Goal: Task Accomplishment & Management: Manage account settings

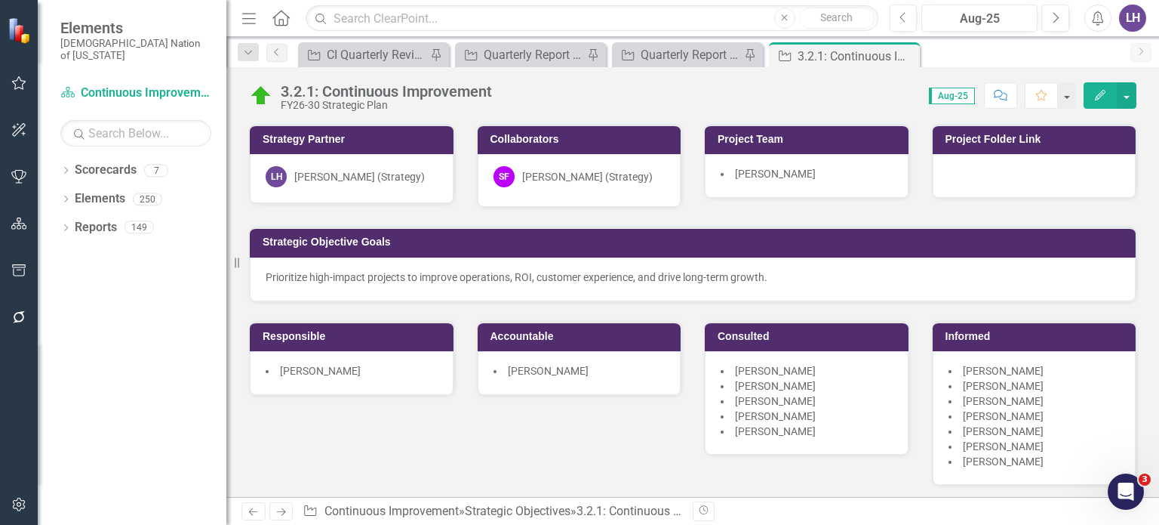
click at [20, 313] on icon "button" at bounding box center [19, 317] width 16 height 12
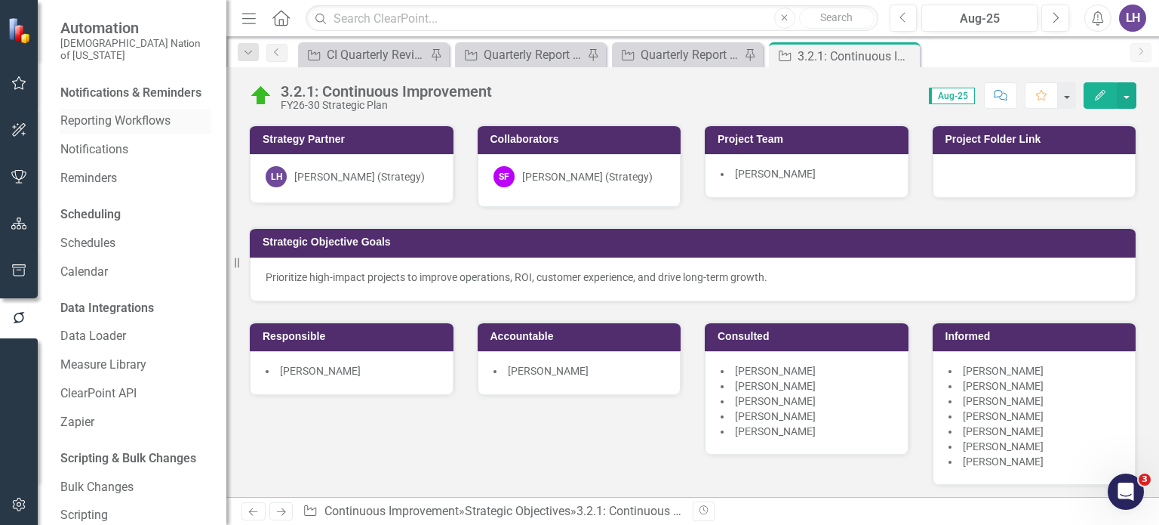
click at [148, 122] on link "Reporting Workflows" at bounding box center [135, 120] width 151 height 17
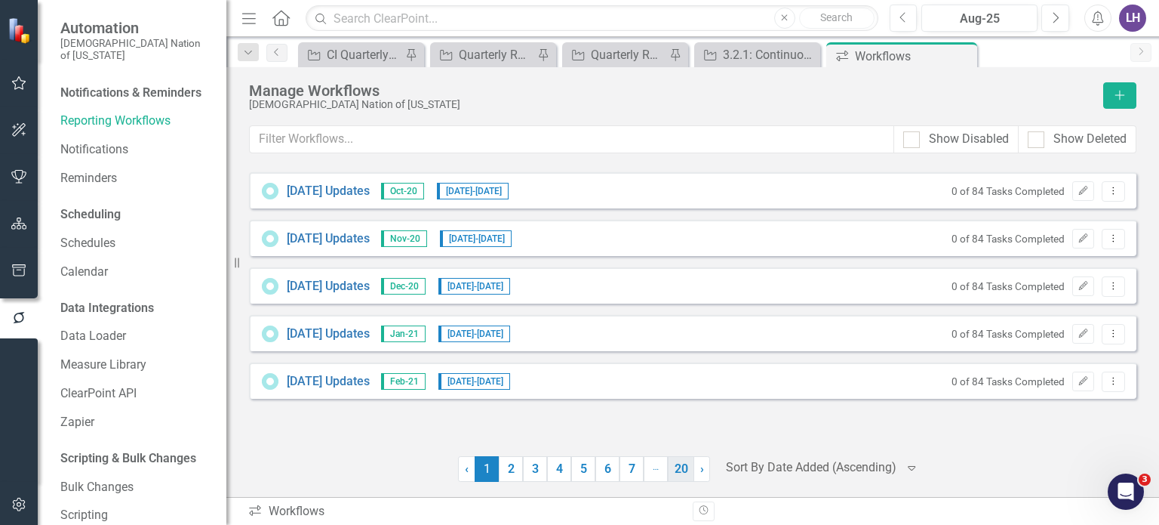
click at [680, 471] on link "20" at bounding box center [681, 469] width 26 height 26
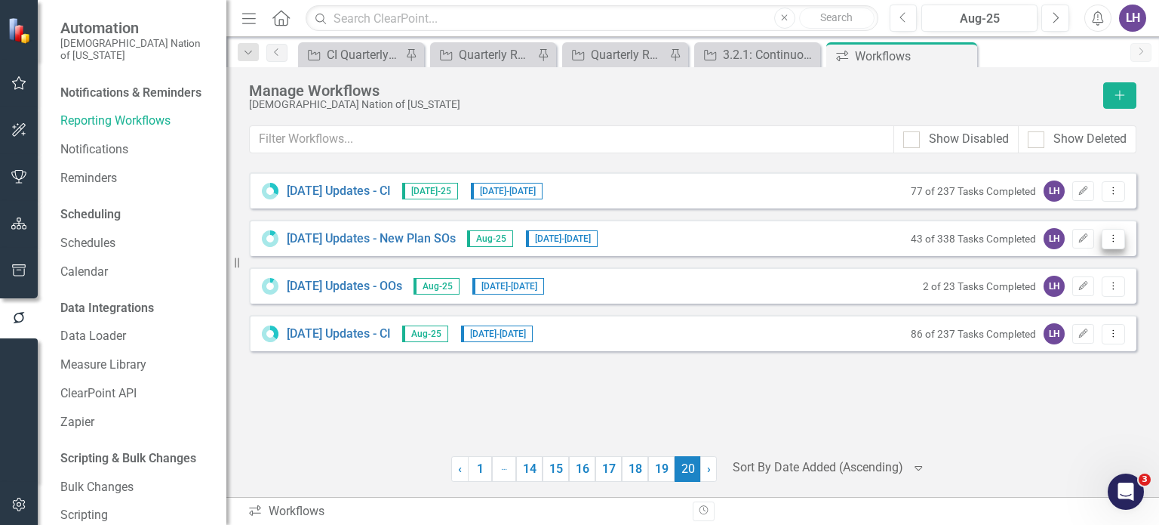
click at [1119, 236] on icon "Dropdown Menu" at bounding box center [1113, 238] width 13 height 10
click at [1078, 320] on link "Copy Duplicate Workflow" at bounding box center [1055, 319] width 140 height 28
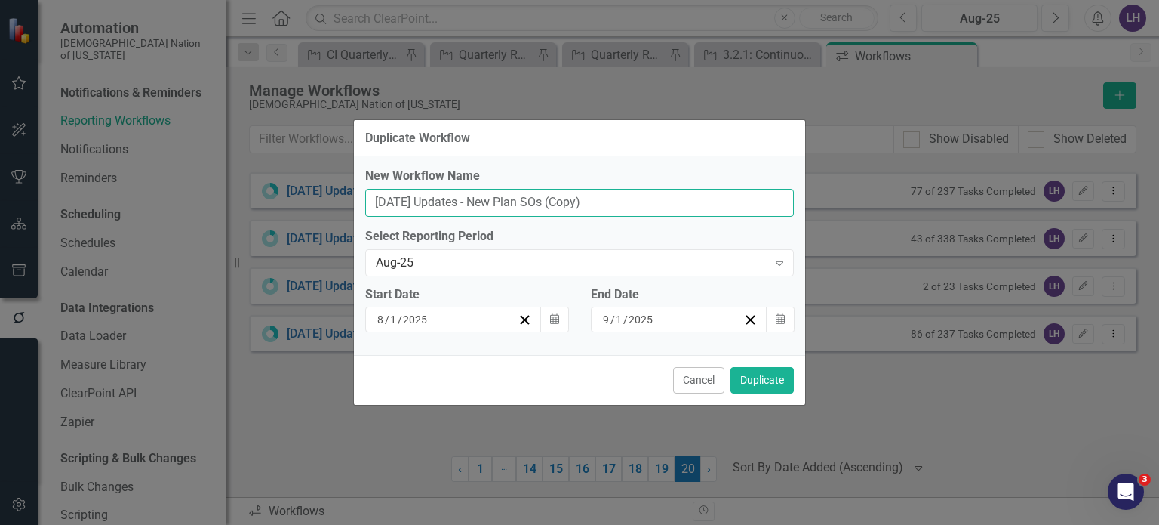
click at [389, 201] on input "August 2025 Updates - New Plan SOs (Copy)" at bounding box center [579, 203] width 429 height 28
drag, startPoint x: 521, startPoint y: 201, endPoint x: 663, endPoint y: 202, distance: 142.6
click at [663, 202] on input "September 2025 Updates - New Plan SOs (Copy)" at bounding box center [579, 203] width 429 height 28
type input "September 2025 Updates - Strategic Plan"
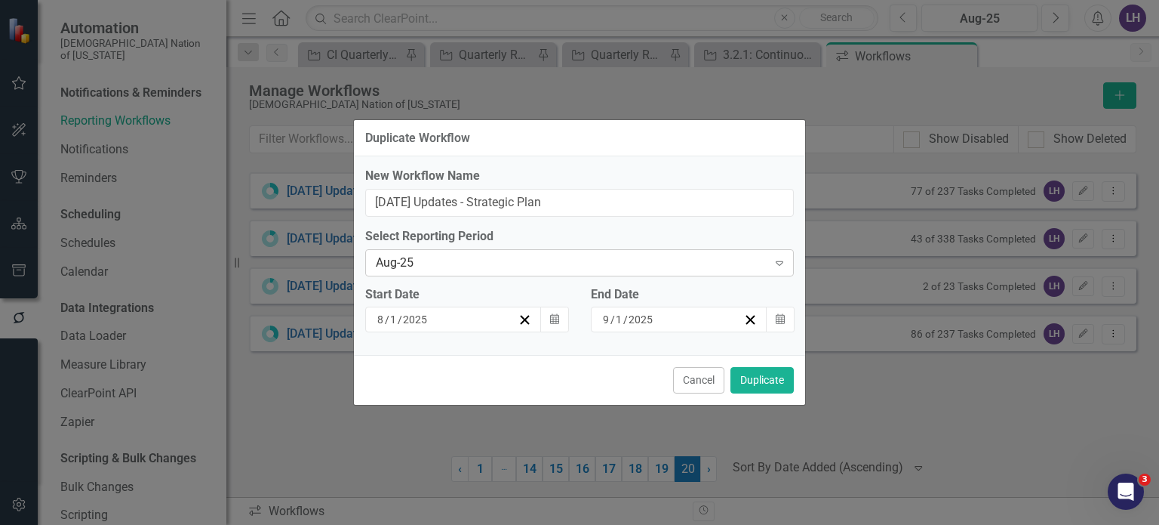
click at [508, 260] on div "Aug-25" at bounding box center [572, 262] width 392 height 17
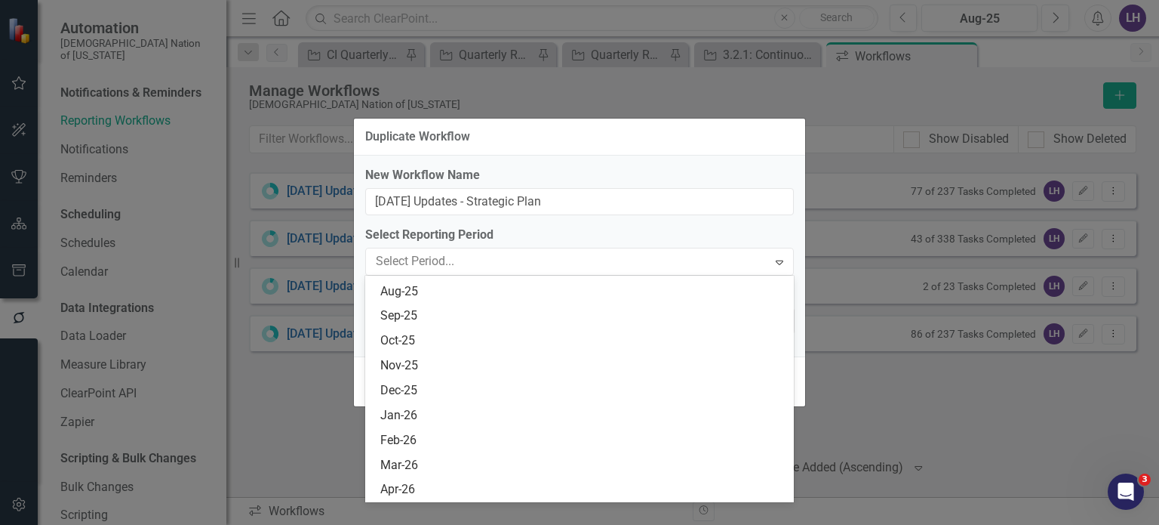
scroll to position [1835, 0]
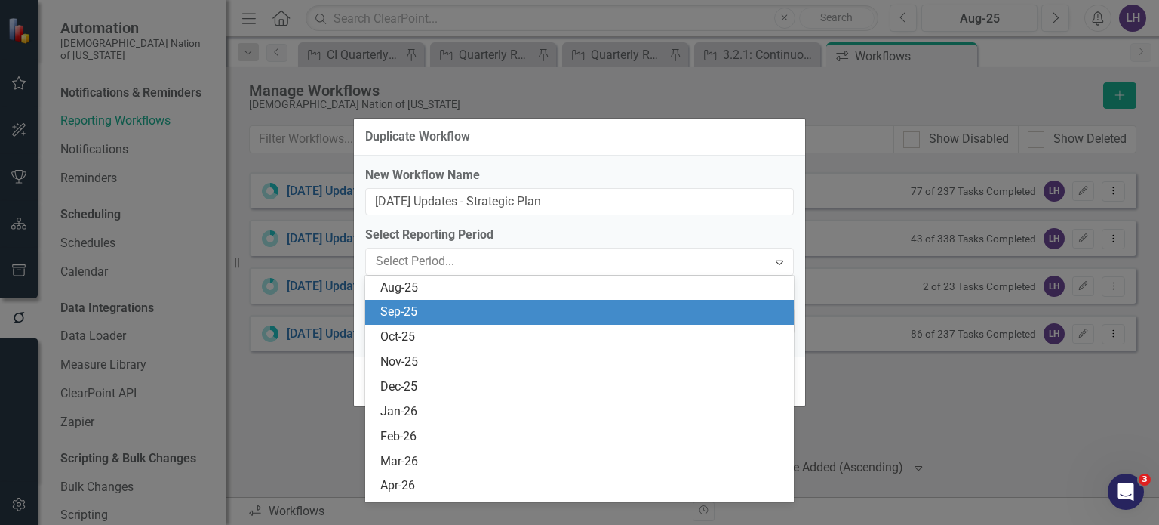
click at [432, 308] on div "Sep-25" at bounding box center [582, 311] width 405 height 17
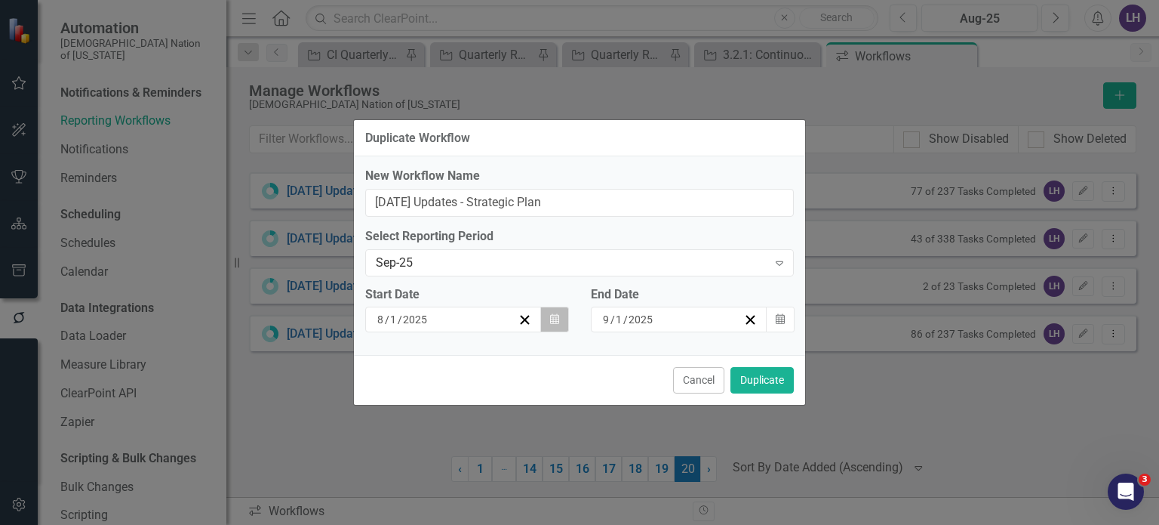
click at [556, 318] on icon "Calendar" at bounding box center [554, 319] width 9 height 11
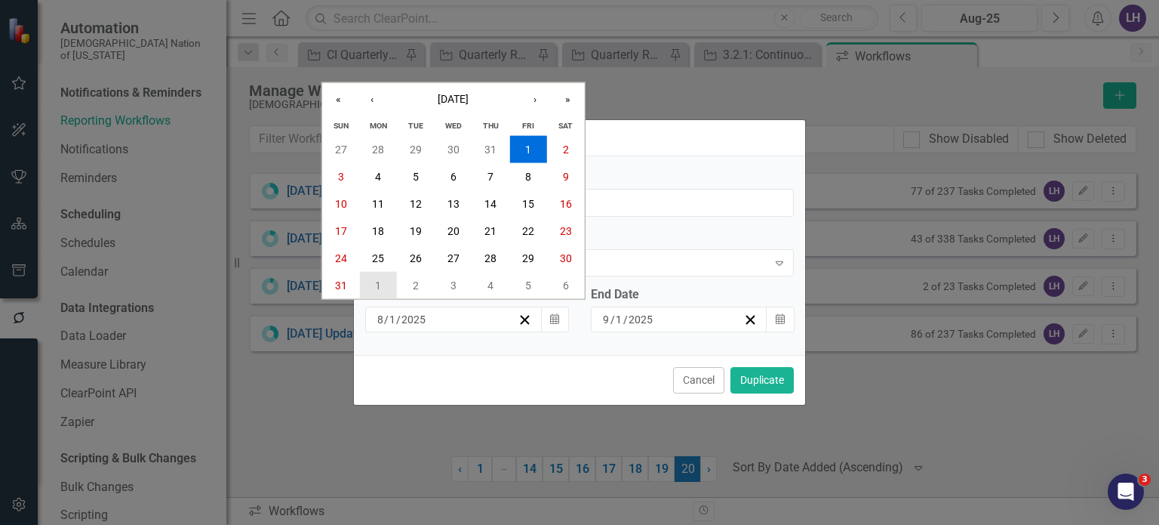
click at [375, 284] on abbr "1" at bounding box center [378, 284] width 6 height 12
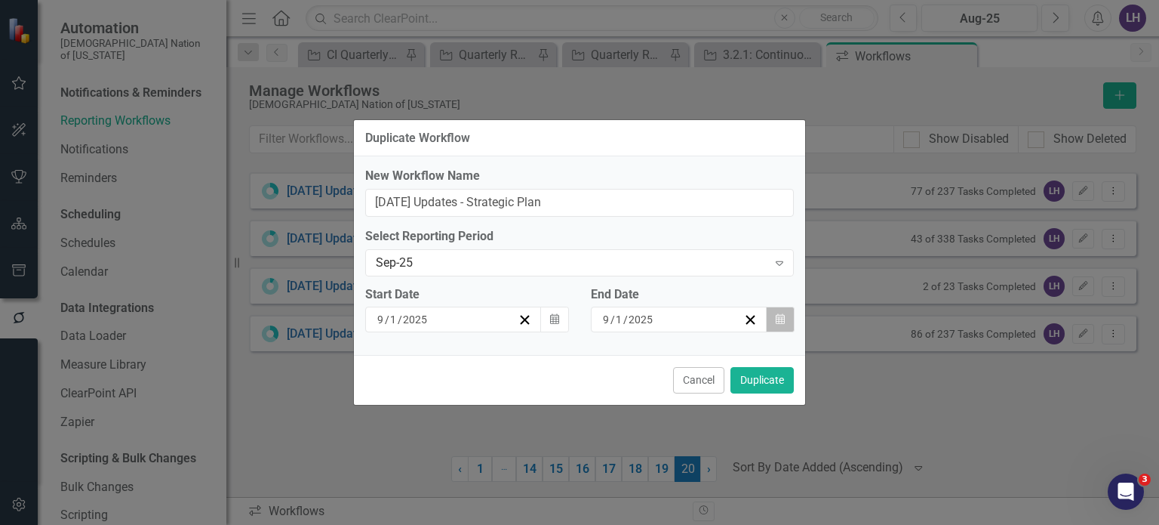
click at [782, 319] on icon "button" at bounding box center [780, 319] width 9 height 11
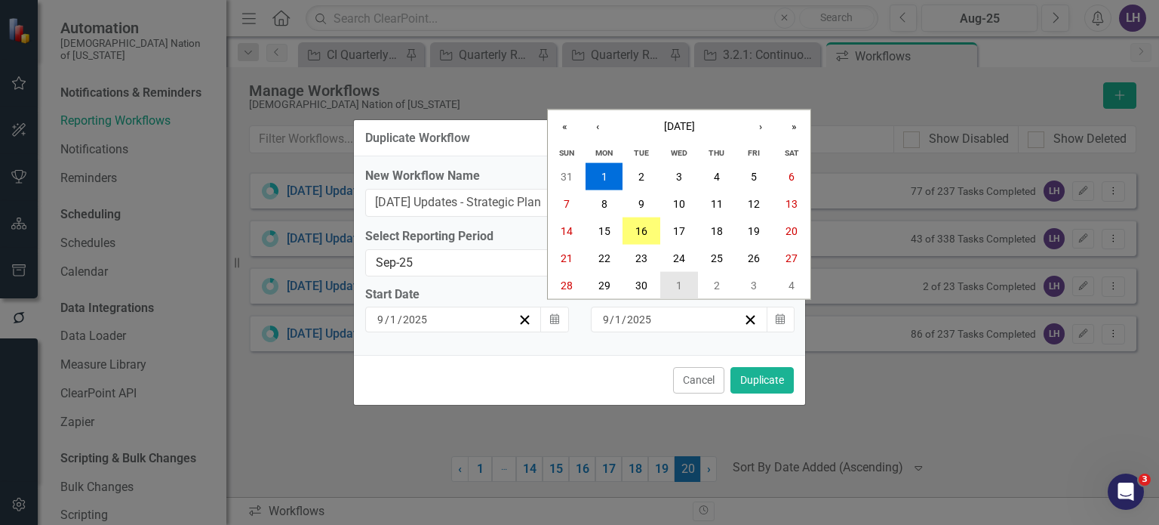
click at [673, 281] on button "1" at bounding box center [679, 284] width 38 height 27
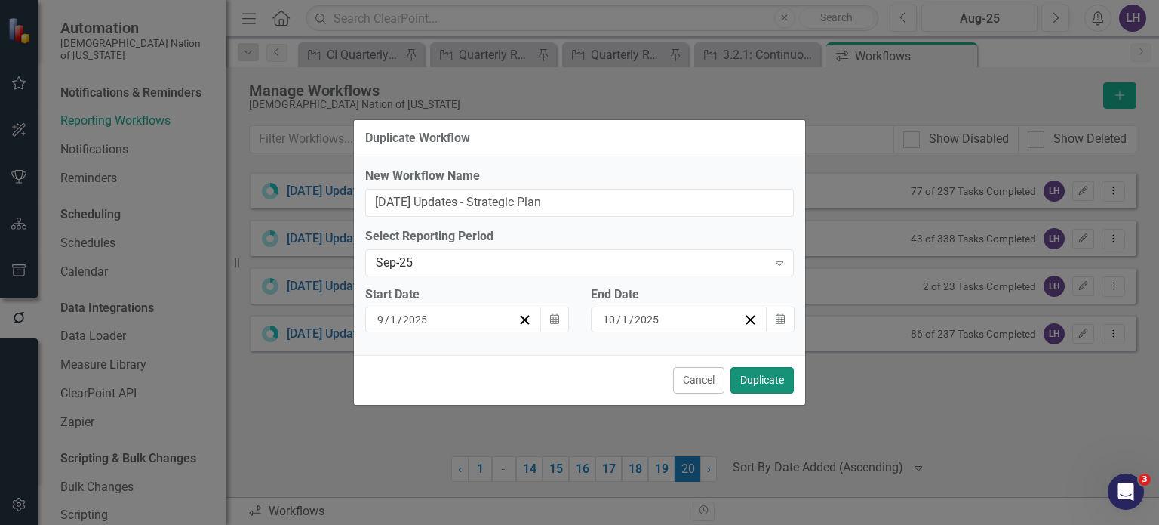
click at [784, 382] on button "Duplicate" at bounding box center [762, 380] width 63 height 26
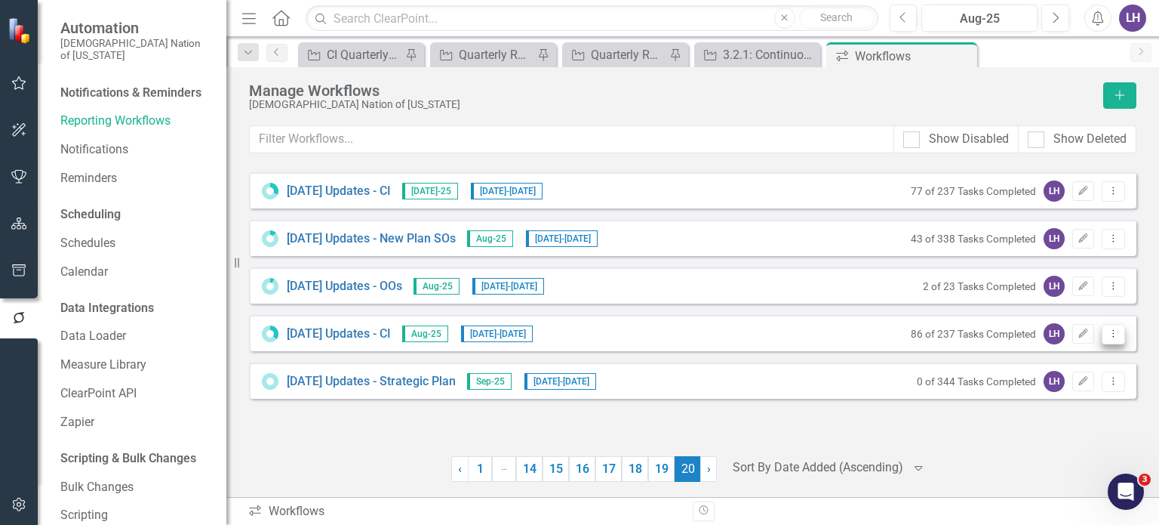
click at [1109, 332] on icon "Dropdown Menu" at bounding box center [1113, 333] width 13 height 10
click at [1058, 410] on link "Copy Duplicate Workflow" at bounding box center [1055, 413] width 140 height 28
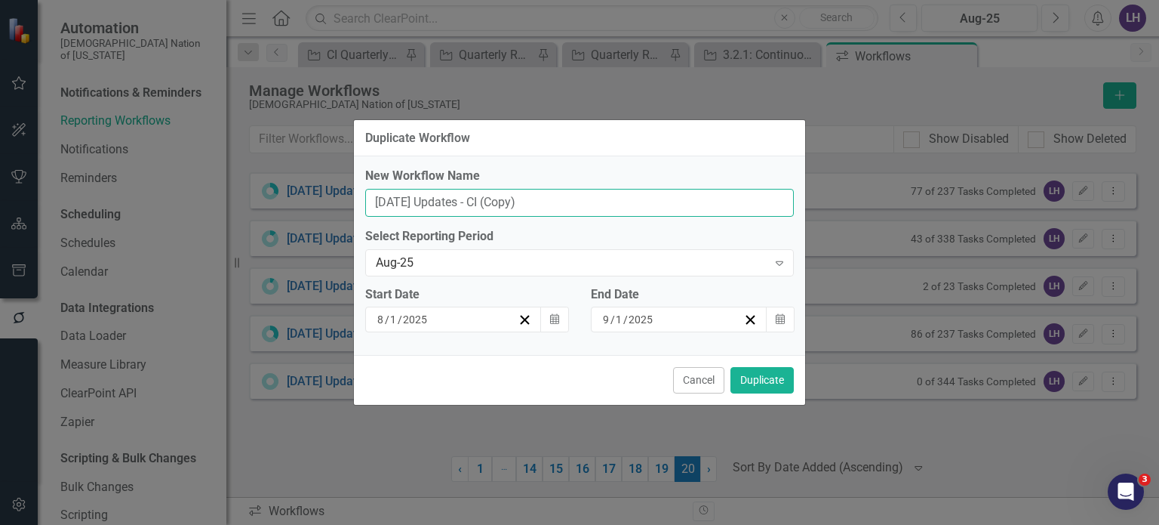
click at [382, 197] on input "August 2025 Updates - CI (Copy)" at bounding box center [579, 203] width 429 height 28
drag, startPoint x: 602, startPoint y: 208, endPoint x: 534, endPoint y: 208, distance: 67.9
click at [534, 208] on input "September 2025 Updates - CI (Copy)" at bounding box center [579, 203] width 429 height 28
type input "[DATE] Updates - CI"
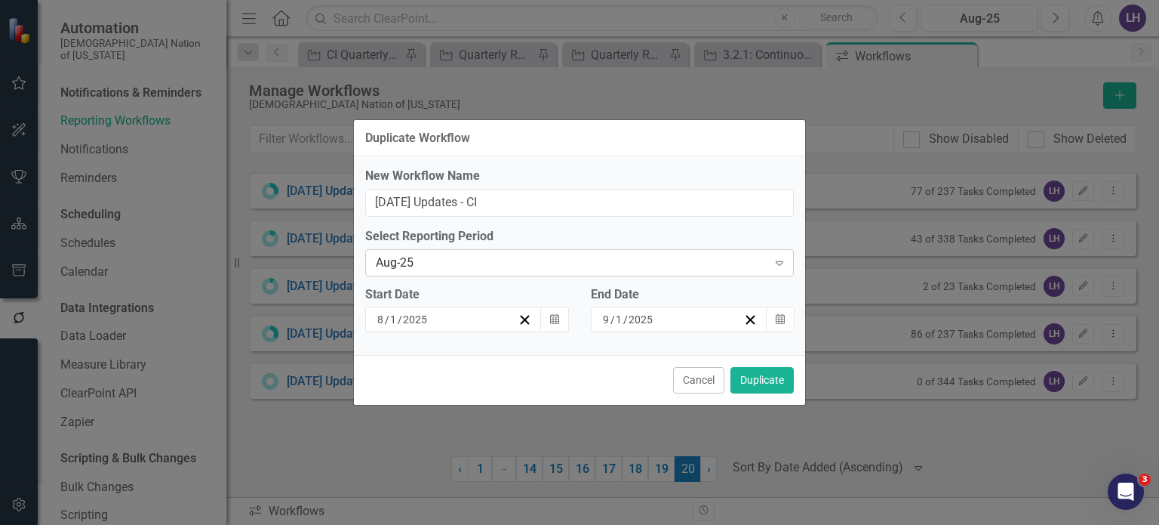
click at [468, 271] on div "Aug-25" at bounding box center [572, 262] width 392 height 17
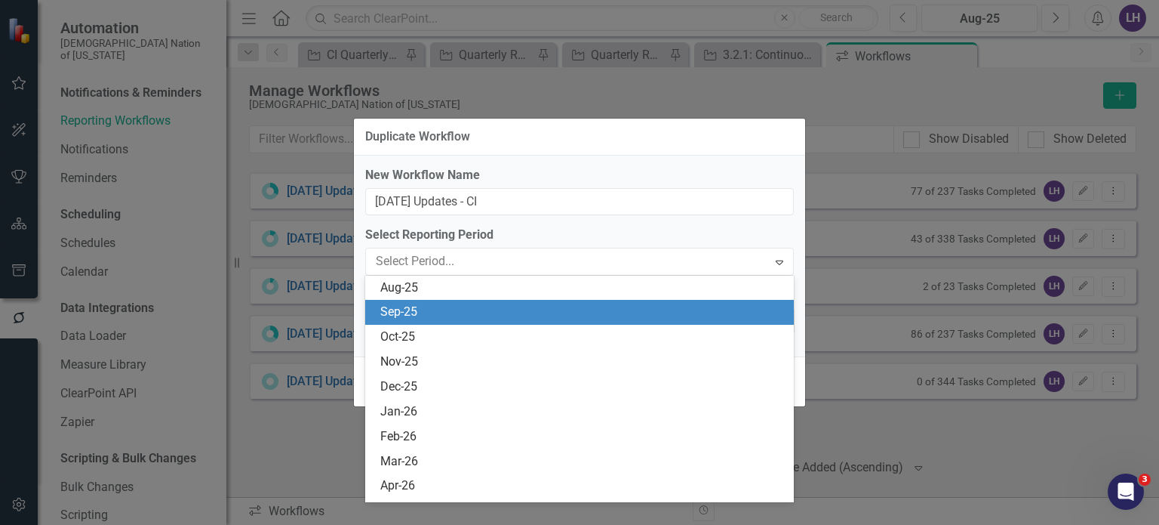
click at [435, 319] on div "Sep-25" at bounding box center [582, 311] width 405 height 17
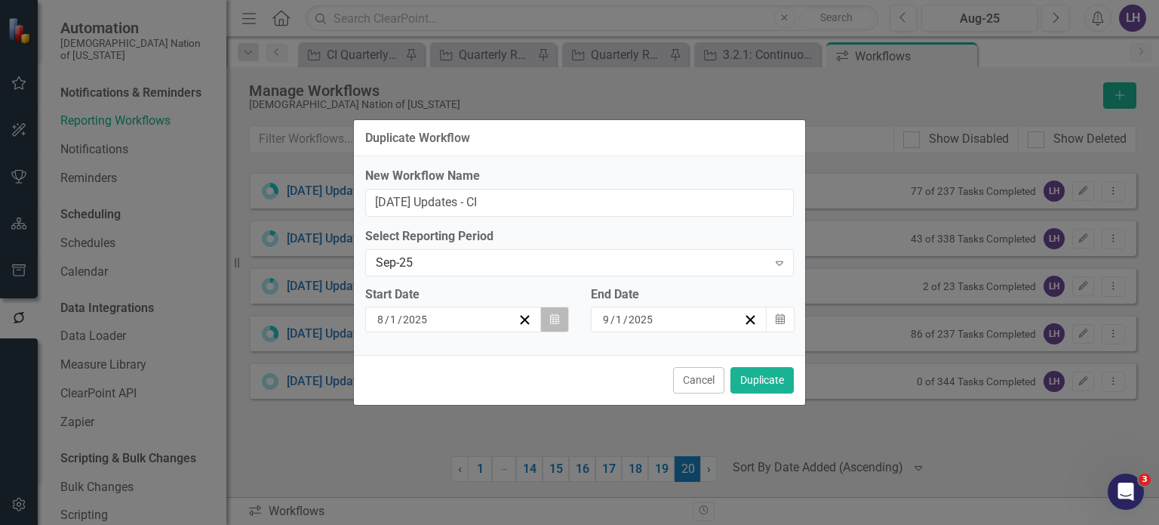
click at [555, 320] on icon "Calendar" at bounding box center [554, 319] width 9 height 11
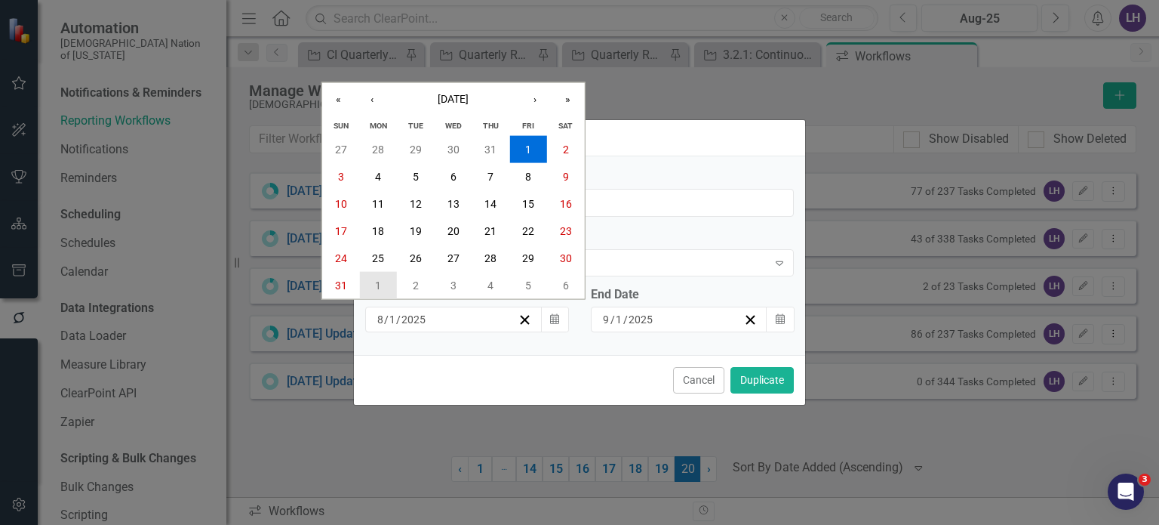
click at [377, 283] on abbr "1" at bounding box center [378, 284] width 6 height 12
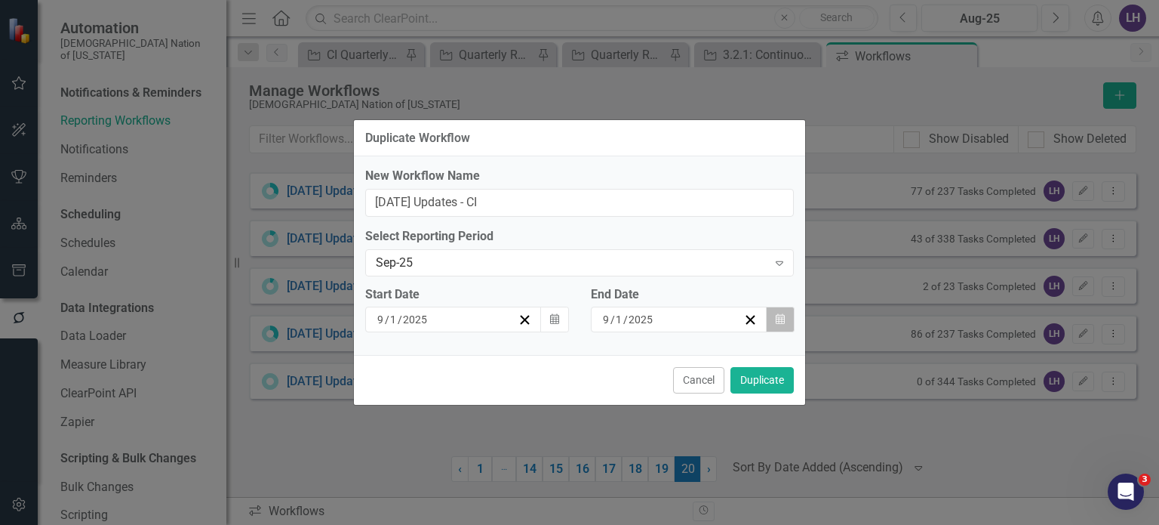
click at [784, 320] on icon "Calendar" at bounding box center [780, 319] width 9 height 11
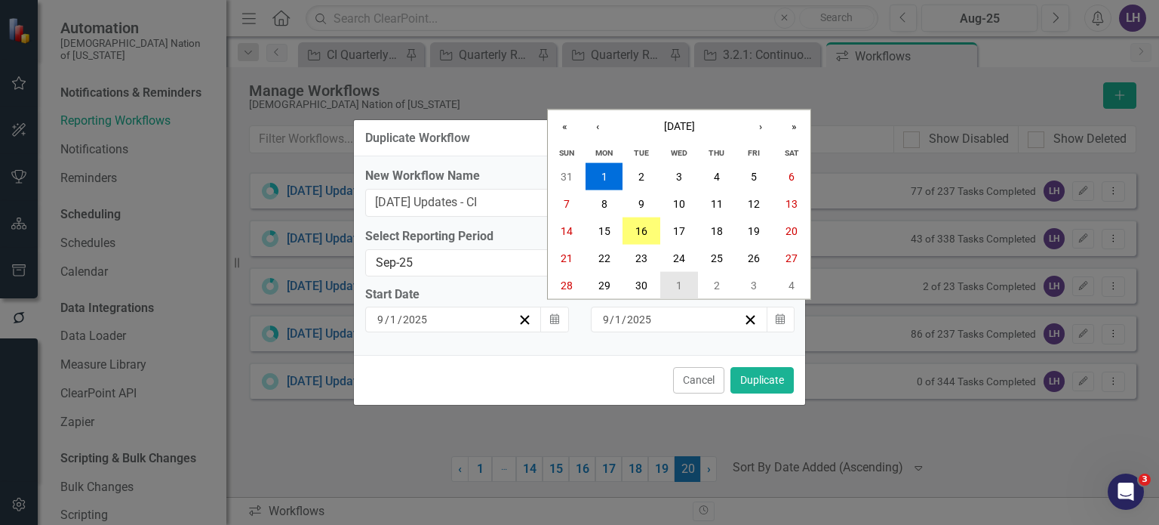
click at [684, 288] on button "1" at bounding box center [679, 284] width 38 height 27
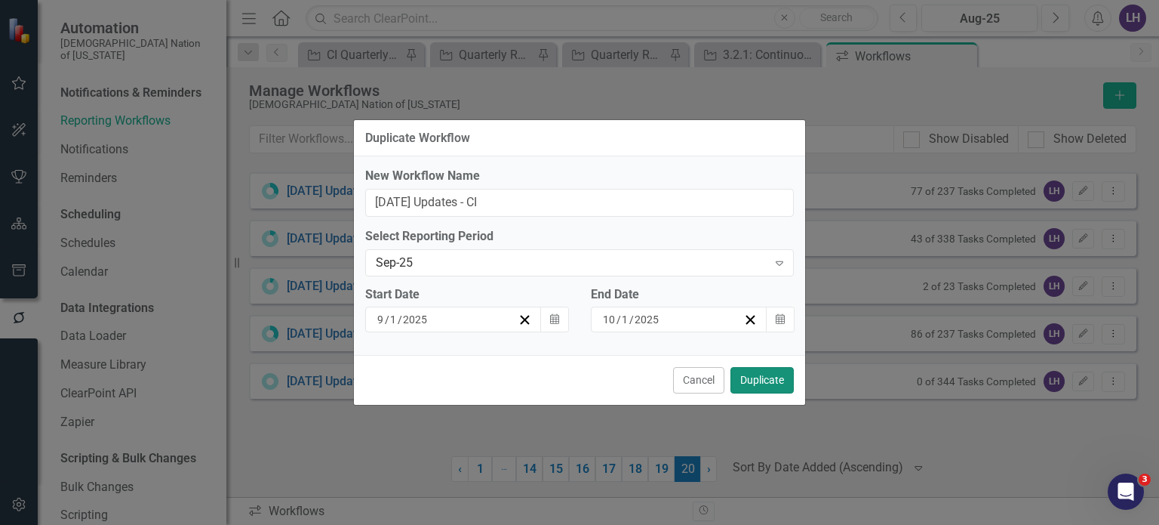
click at [752, 377] on button "Duplicate" at bounding box center [762, 380] width 63 height 26
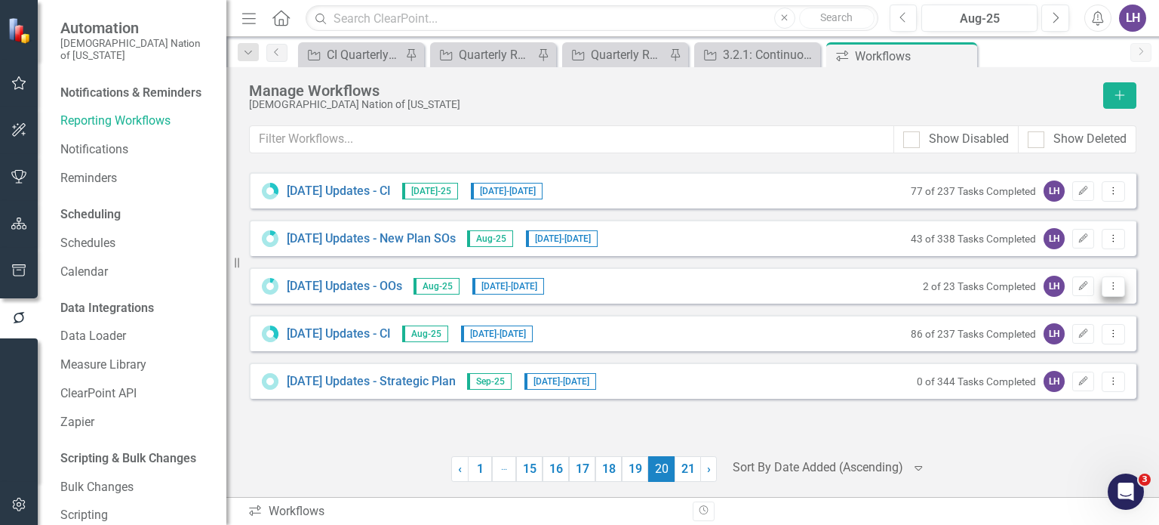
click at [1113, 287] on icon "Dropdown Menu" at bounding box center [1113, 286] width 13 height 10
click at [1043, 369] on link "Copy Duplicate Workflow" at bounding box center [1055, 366] width 140 height 28
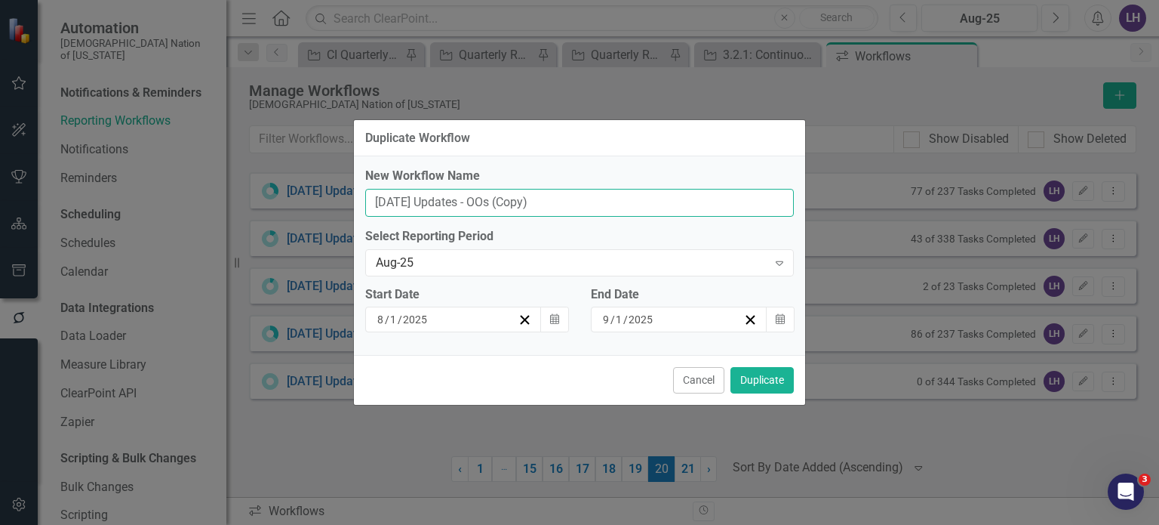
click at [395, 198] on input "August 2025 Updates - OOs (Copy)" at bounding box center [579, 203] width 429 height 28
click at [605, 203] on input "September 2025 Updates - OOs (Copy)" at bounding box center [579, 203] width 429 height 28
type input "September 2025 Updates - OOs"
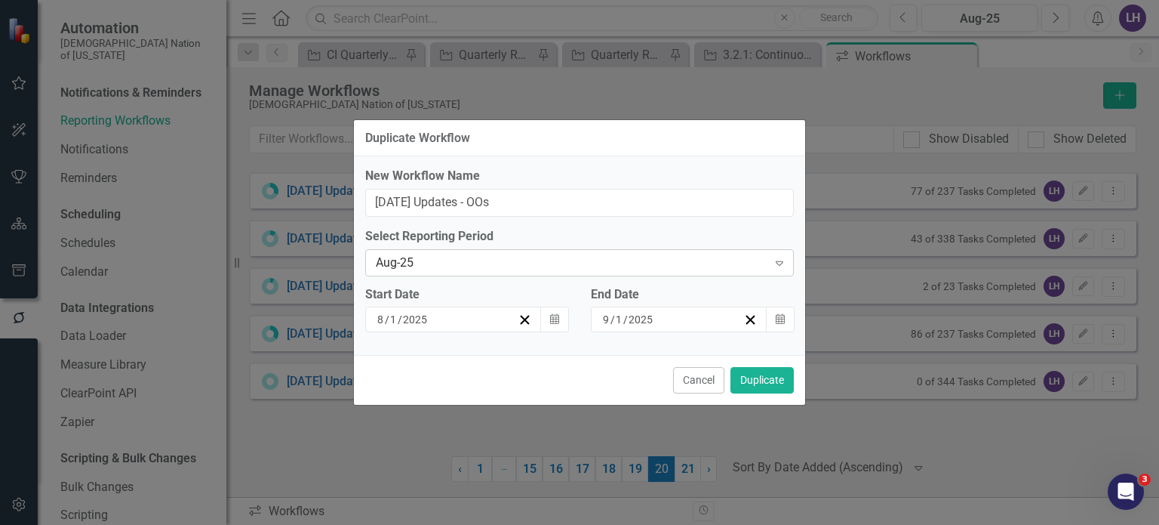
click at [471, 271] on div "Aug-25" at bounding box center [572, 262] width 392 height 17
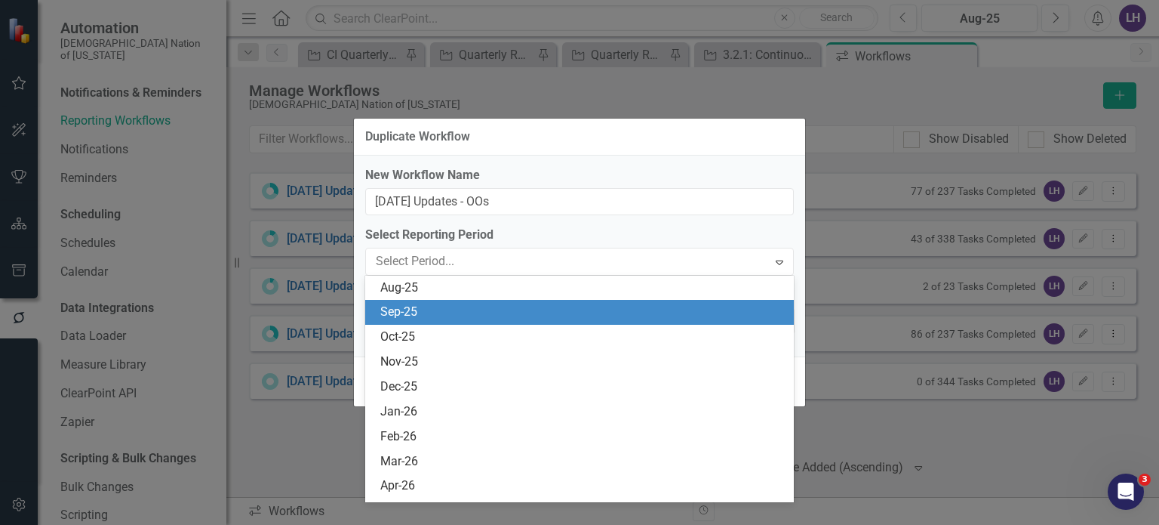
click at [438, 315] on div "Sep-25" at bounding box center [582, 311] width 405 height 17
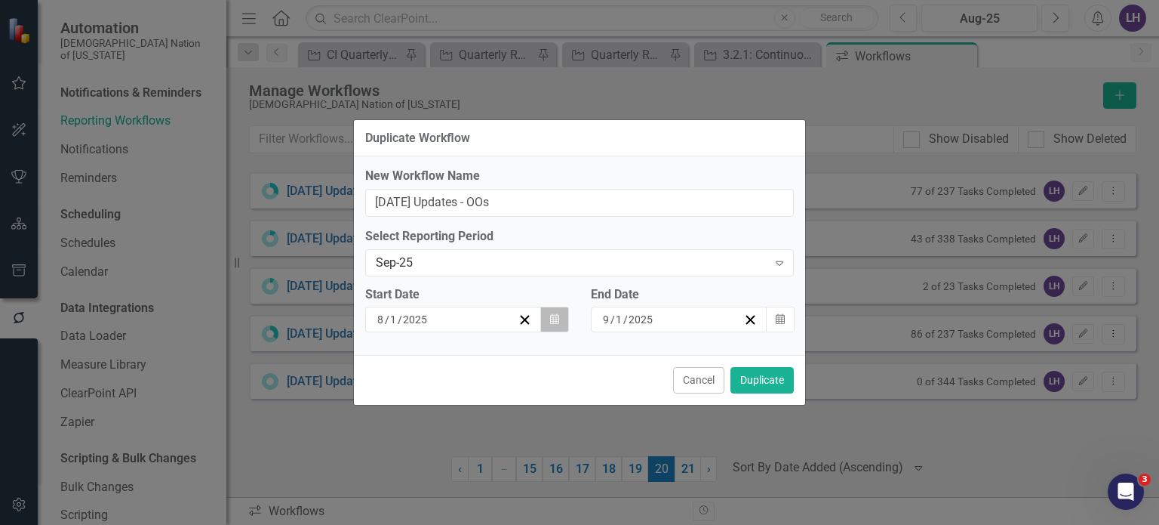
click at [552, 321] on icon "Calendar" at bounding box center [554, 319] width 9 height 11
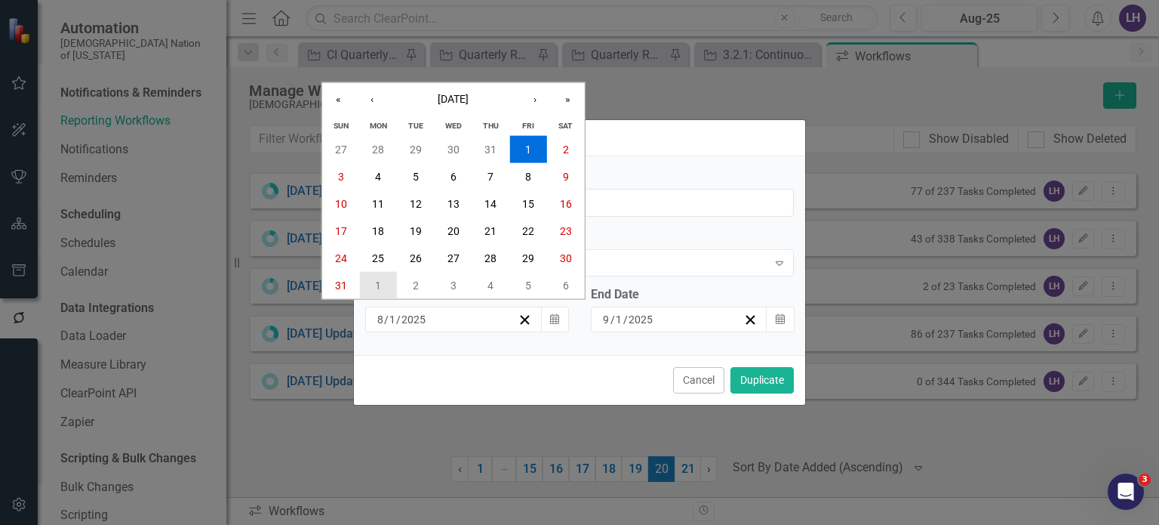
click at [386, 292] on button "1" at bounding box center [379, 284] width 38 height 27
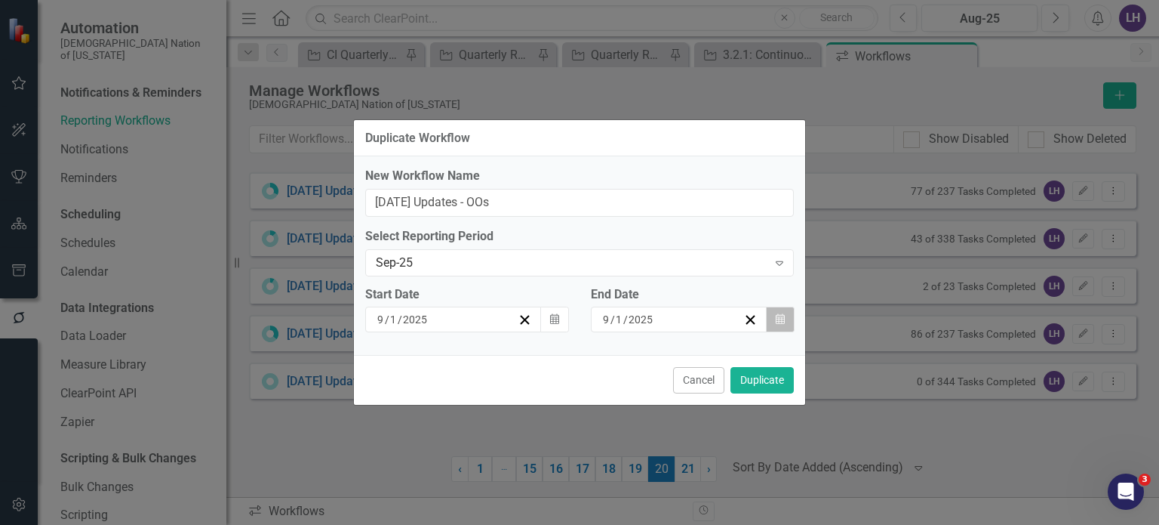
click at [783, 318] on icon "Calendar" at bounding box center [780, 319] width 9 height 11
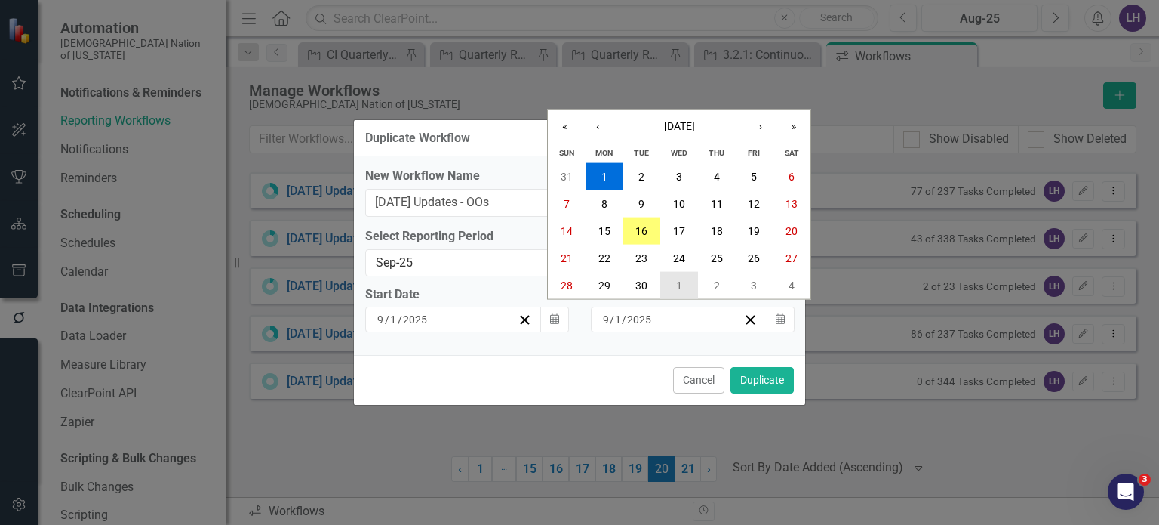
click at [671, 288] on button "1" at bounding box center [679, 284] width 38 height 27
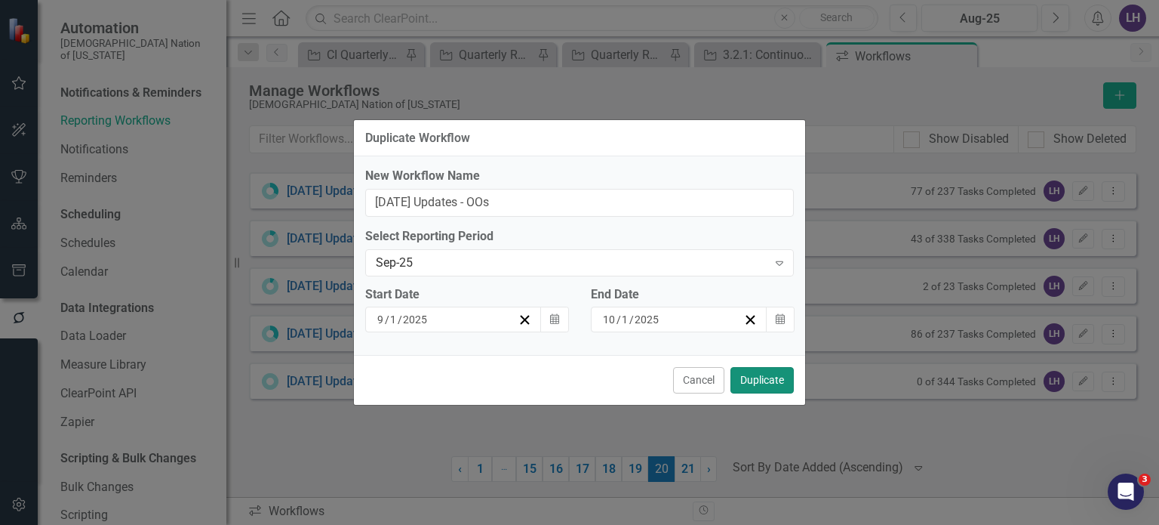
click at [767, 383] on button "Duplicate" at bounding box center [762, 380] width 63 height 26
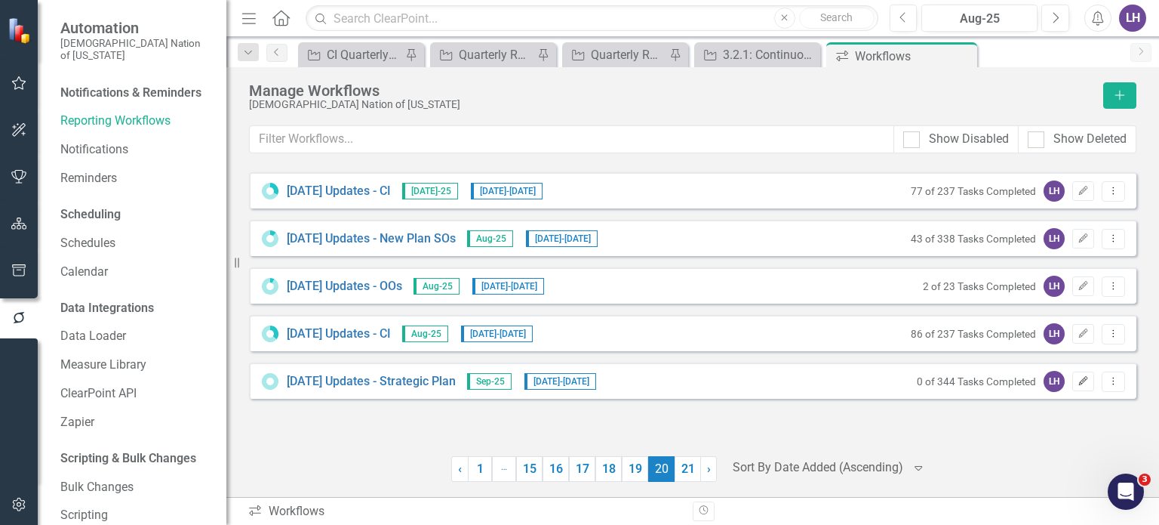
click at [1087, 388] on button "Edit" at bounding box center [1083, 381] width 22 height 20
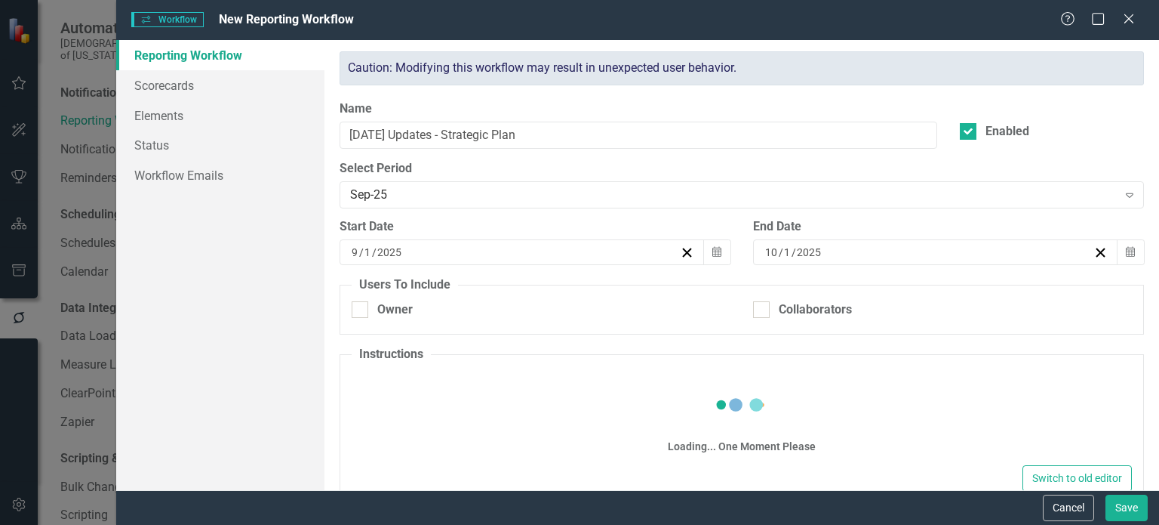
checkbox input "true"
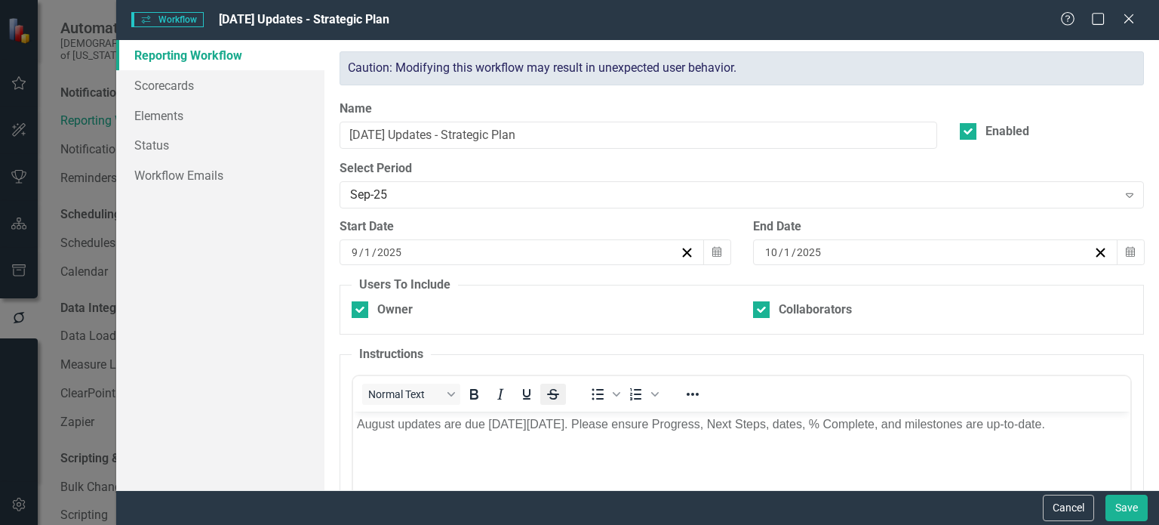
scroll to position [0, 0]
click at [384, 426] on p "August updates are due on Sunday, August 31, 2025. Please ensure Progress, Next…" at bounding box center [742, 423] width 770 height 18
click at [383, 426] on p "August updates are due on Sunday, August 31, 2025. Please ensure Progress, Next…" at bounding box center [742, 423] width 770 height 18
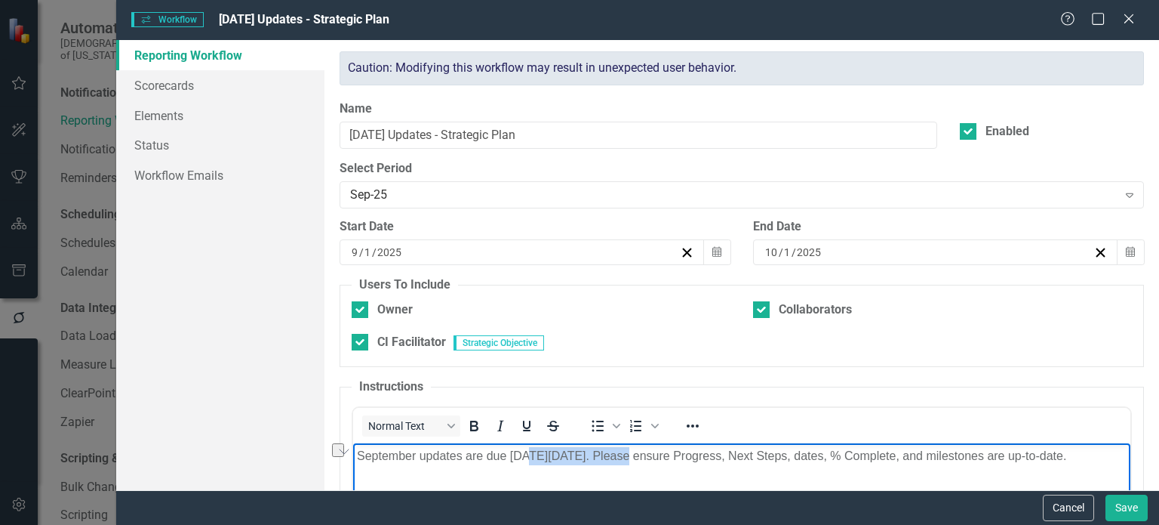
drag, startPoint x: 527, startPoint y: 452, endPoint x: 626, endPoint y: 452, distance: 99.6
click at [626, 452] on p "September updates are due on Sunday, August 31, 2025. Please ensure Progress, N…" at bounding box center [742, 456] width 770 height 18
drag, startPoint x: 436, startPoint y: 480, endPoint x: 672, endPoint y: 889, distance: 472.0
copy p "September updates are due [DATE][DATE]. Please ensure Progress, Next Steps, dat…"
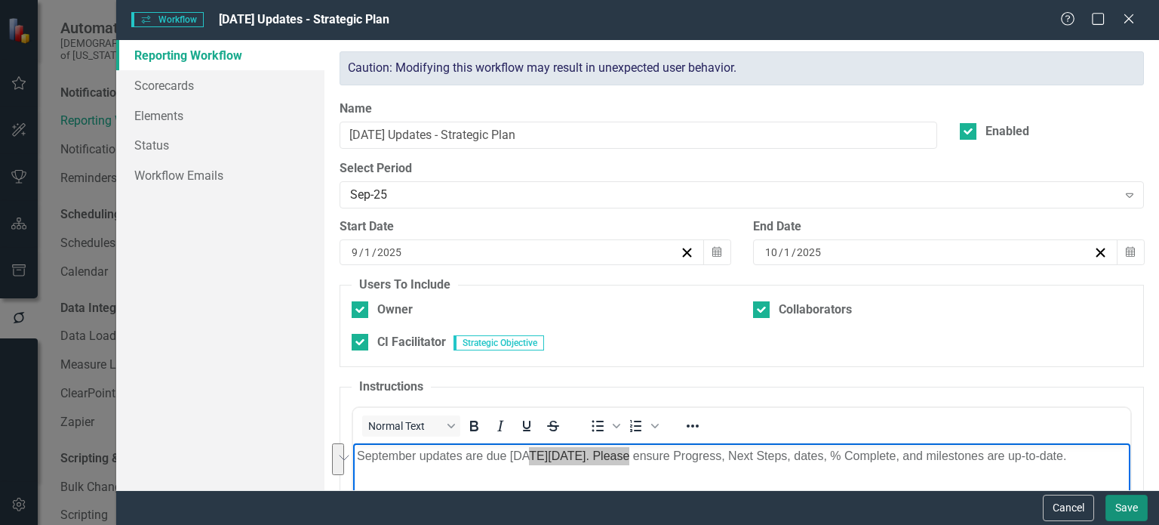
click at [1140, 506] on button "Save" at bounding box center [1127, 507] width 42 height 26
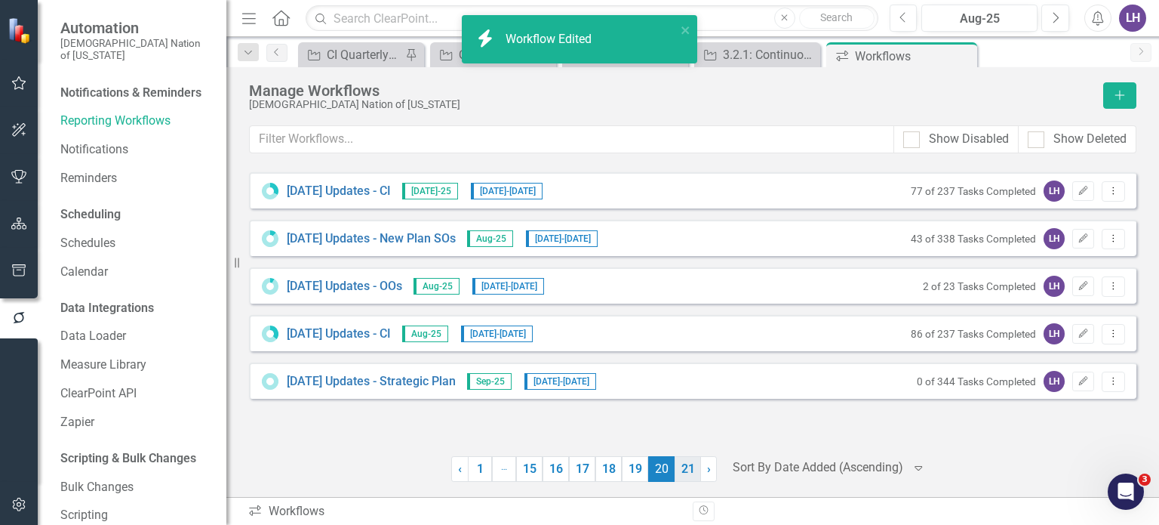
click at [687, 469] on link "21" at bounding box center [688, 469] width 26 height 26
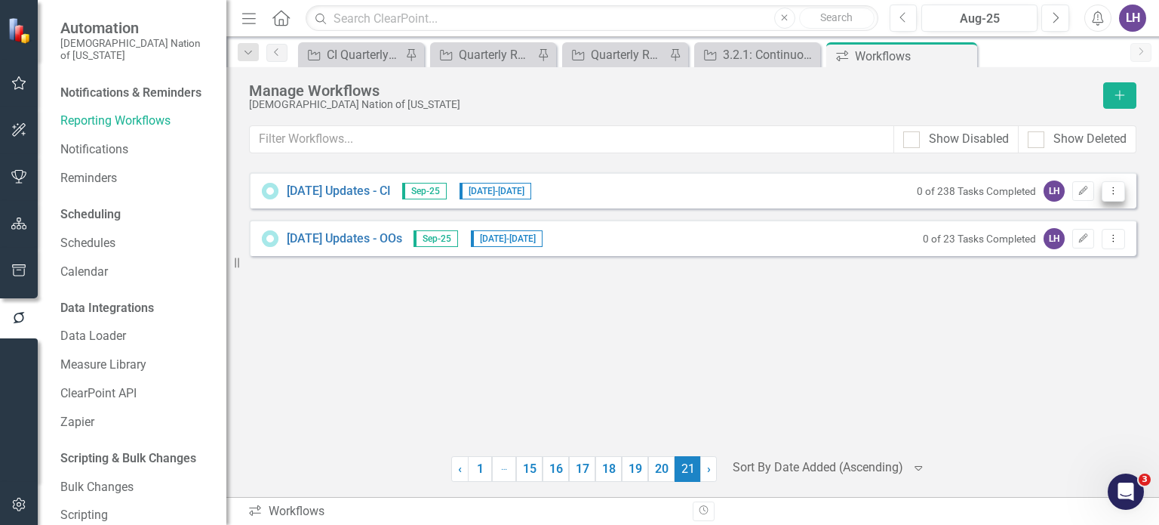
click at [1115, 187] on icon "Dropdown Menu" at bounding box center [1113, 191] width 13 height 10
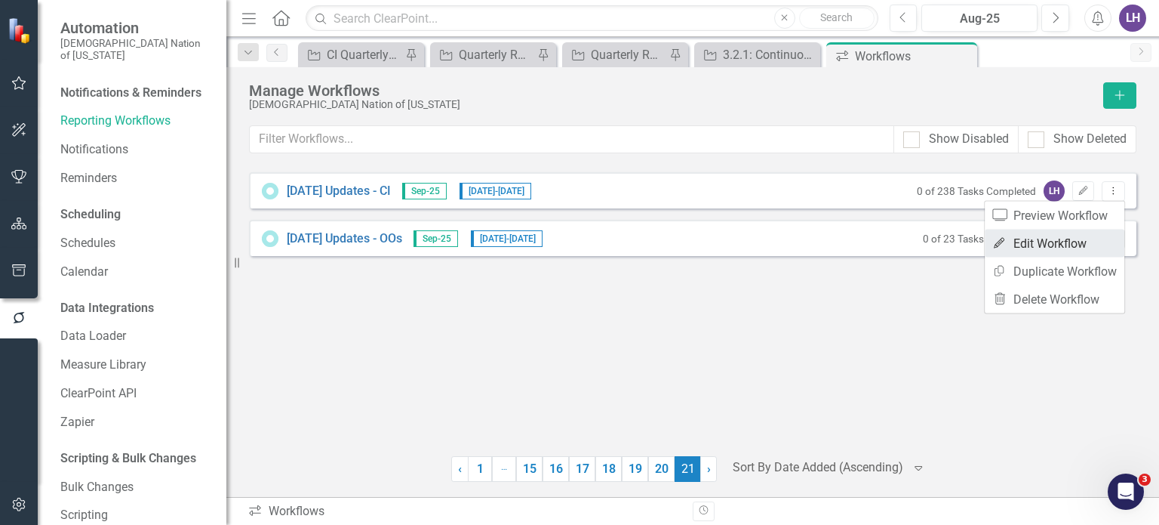
click at [1062, 239] on link "Edit Edit Workflow" at bounding box center [1055, 243] width 140 height 28
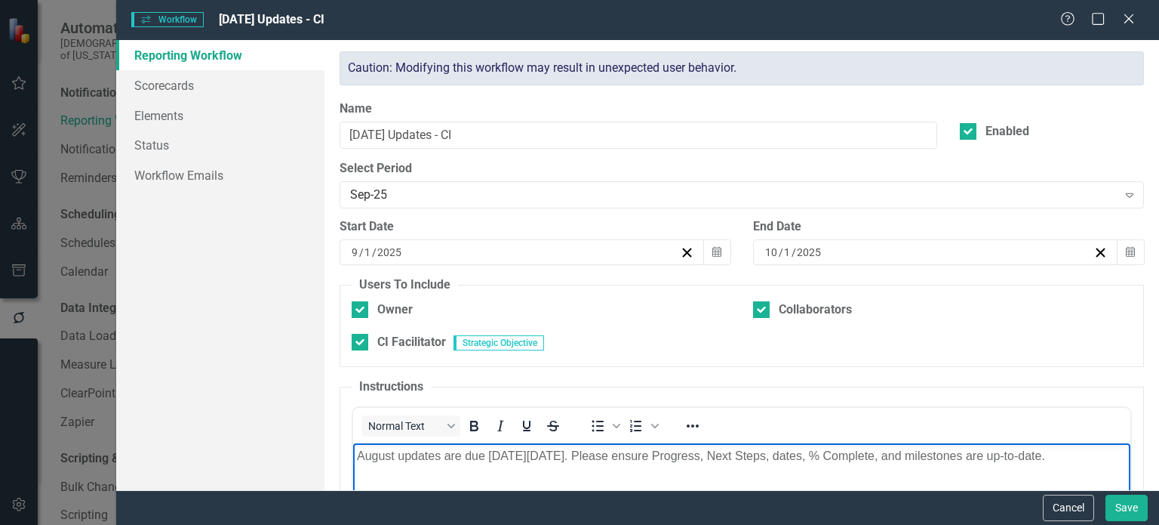
drag, startPoint x: 457, startPoint y: 481, endPoint x: 664, endPoint y: 886, distance: 455.0
paste body "To enrich screen reader interactions, please activate Accessibility in Grammarl…"
click at [1143, 505] on button "Save" at bounding box center [1127, 507] width 42 height 26
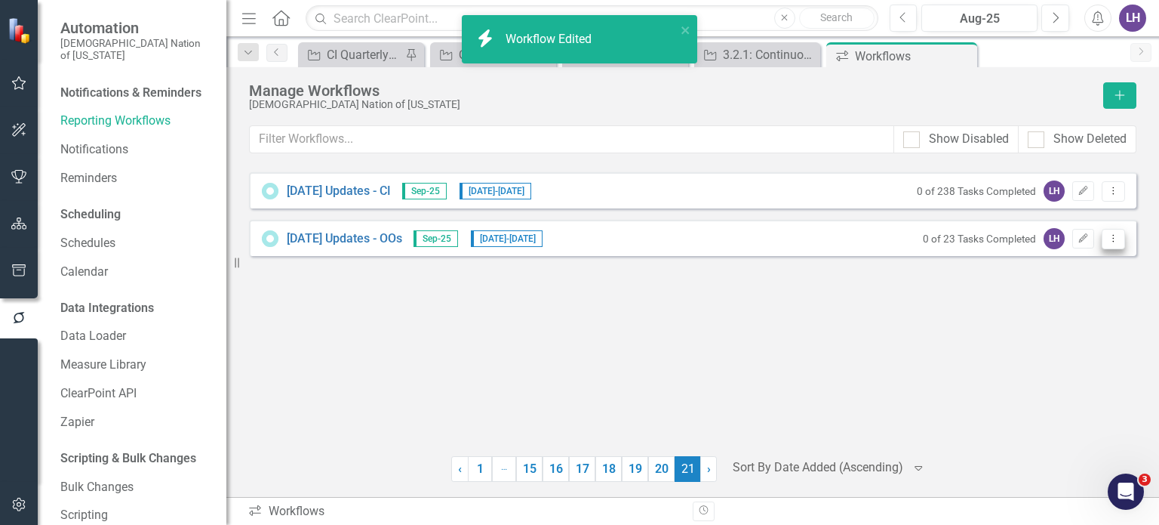
click at [1114, 236] on icon "Dropdown Menu" at bounding box center [1113, 238] width 13 height 10
click at [1071, 300] on link "Edit Edit Workflow" at bounding box center [1055, 291] width 140 height 28
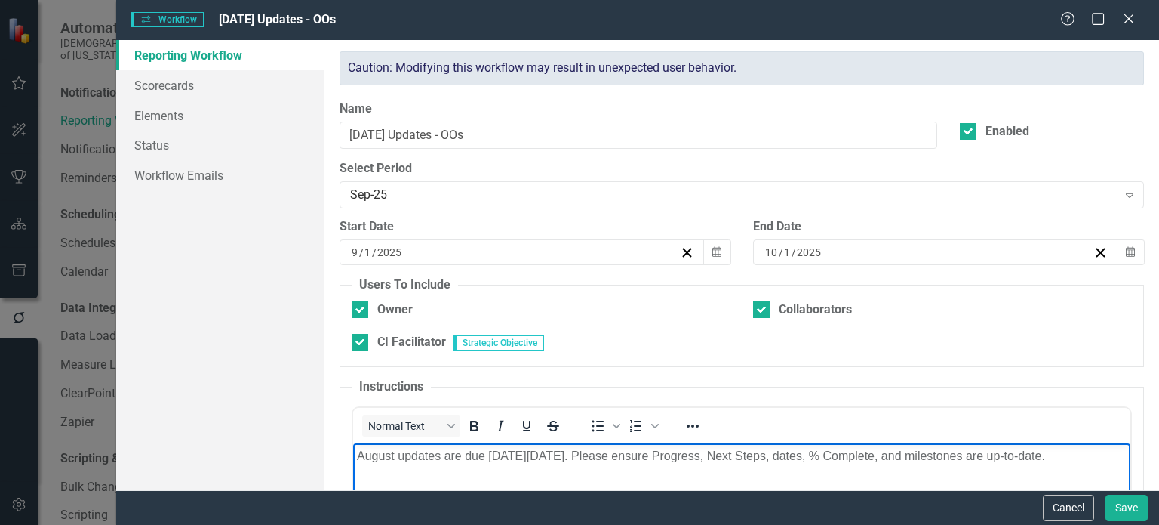
drag, startPoint x: 356, startPoint y: 454, endPoint x: 312, endPoint y: 426, distance: 51.9
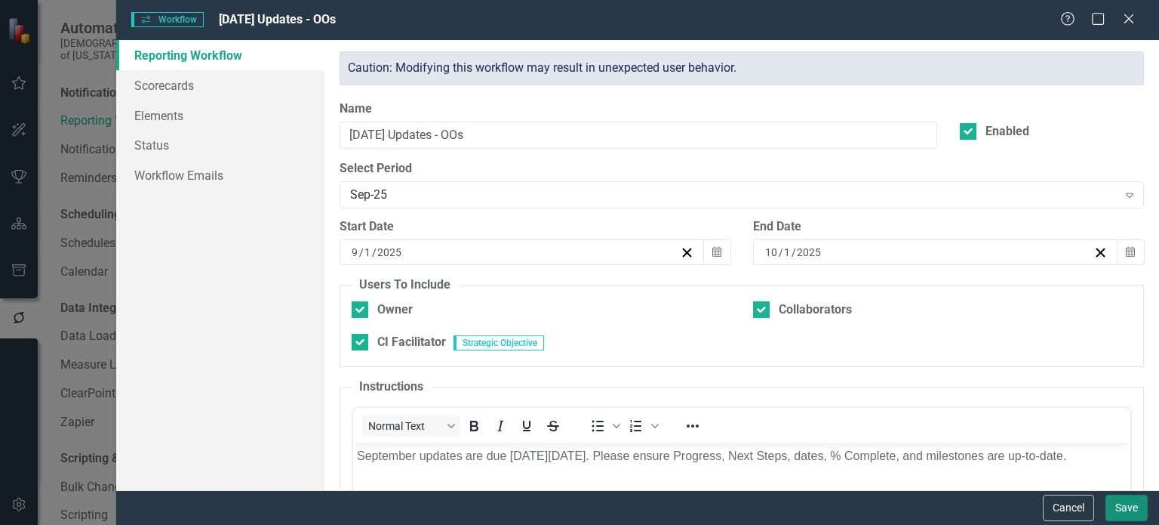
click at [1124, 502] on button "Save" at bounding box center [1127, 507] width 42 height 26
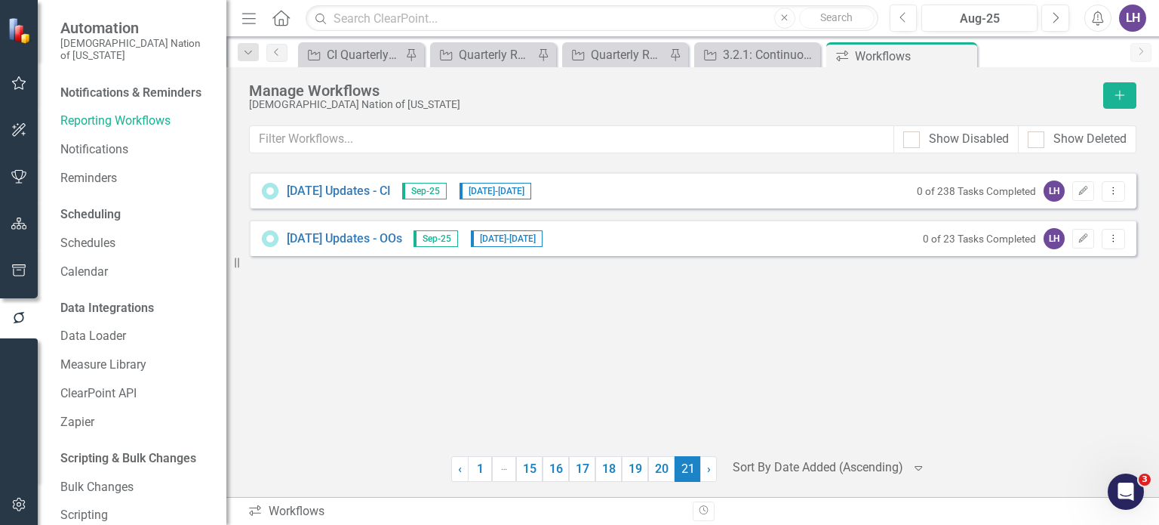
click at [29, 88] on button "button" at bounding box center [19, 84] width 34 height 32
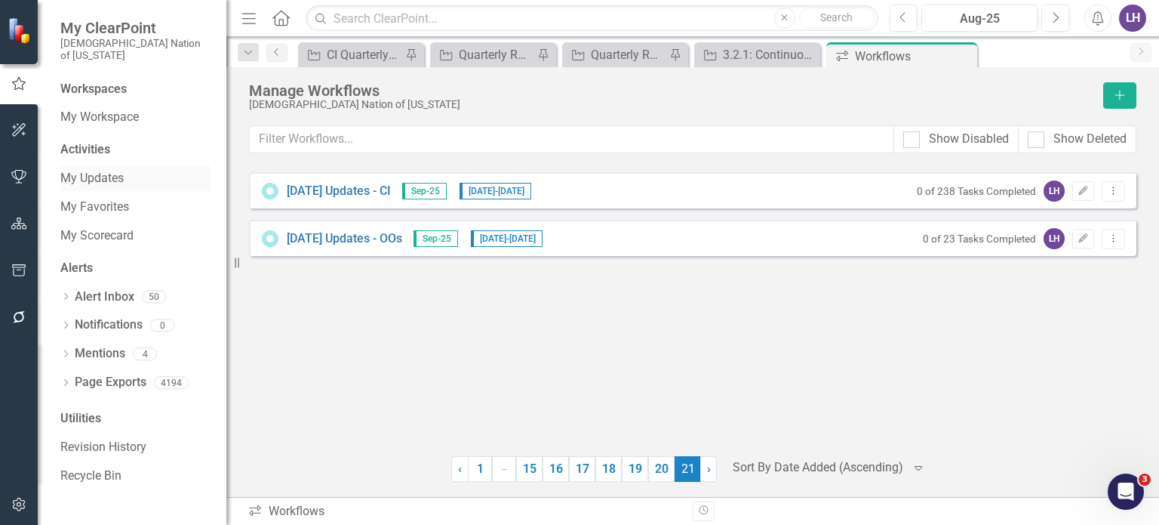
click at [121, 170] on link "My Updates" at bounding box center [135, 178] width 151 height 17
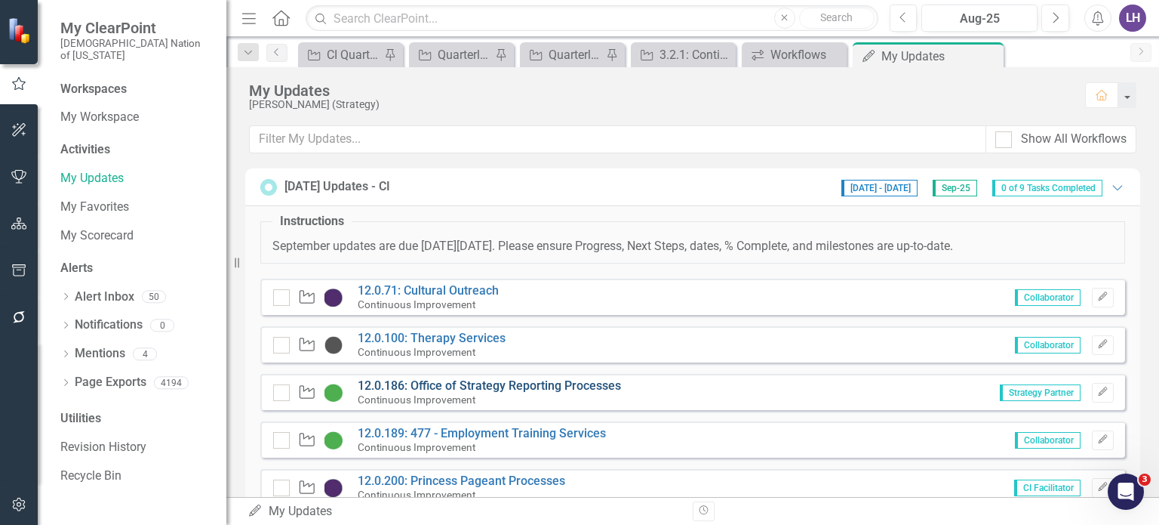
click at [565, 386] on link "12.0.186: Office of Strategy Reporting Processes" at bounding box center [489, 385] width 263 height 14
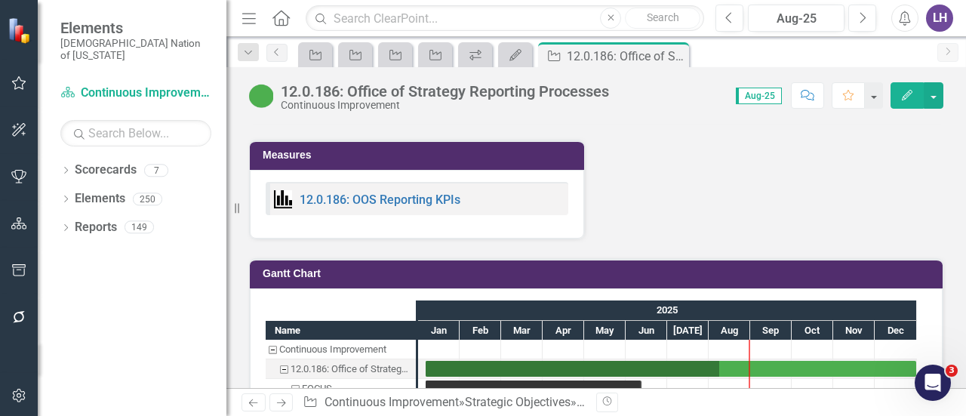
scroll to position [1524, 0]
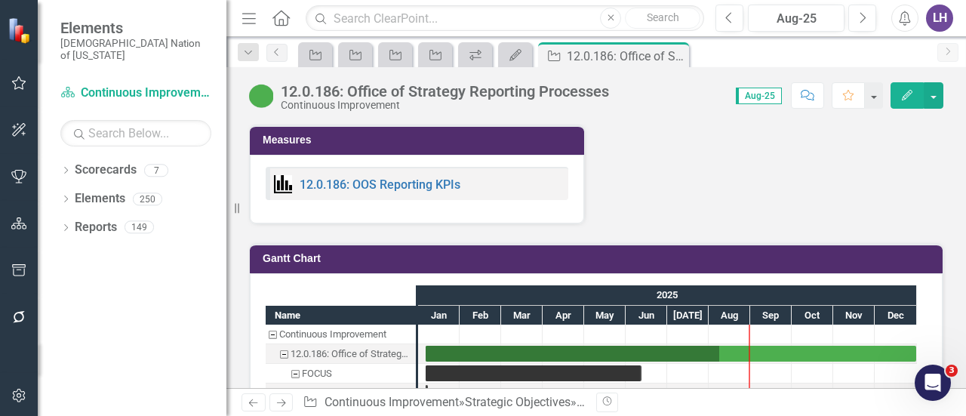
click at [391, 177] on div "12.0.186: OOS Reporting KPIs" at bounding box center [417, 183] width 303 height 33
click at [404, 188] on link "12.0.186: OOS Reporting KPIs" at bounding box center [380, 184] width 161 height 14
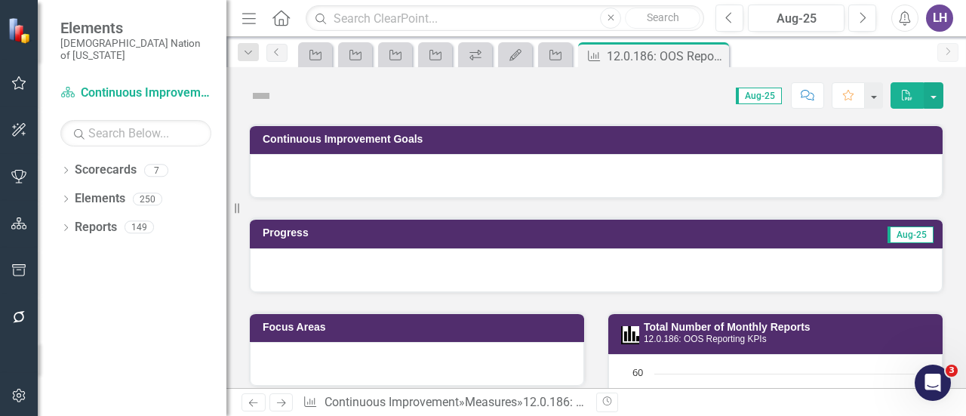
click at [251, 17] on icon "Menu" at bounding box center [249, 18] width 20 height 16
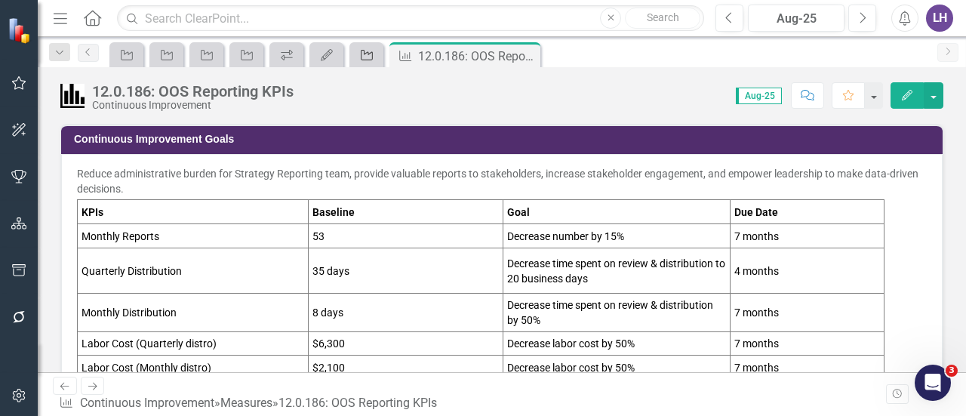
click at [372, 55] on icon at bounding box center [367, 55] width 12 height 11
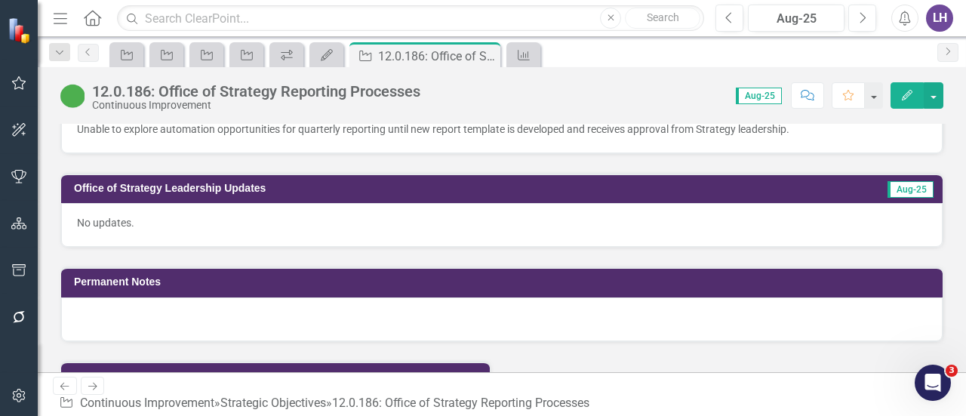
scroll to position [1434, 0]
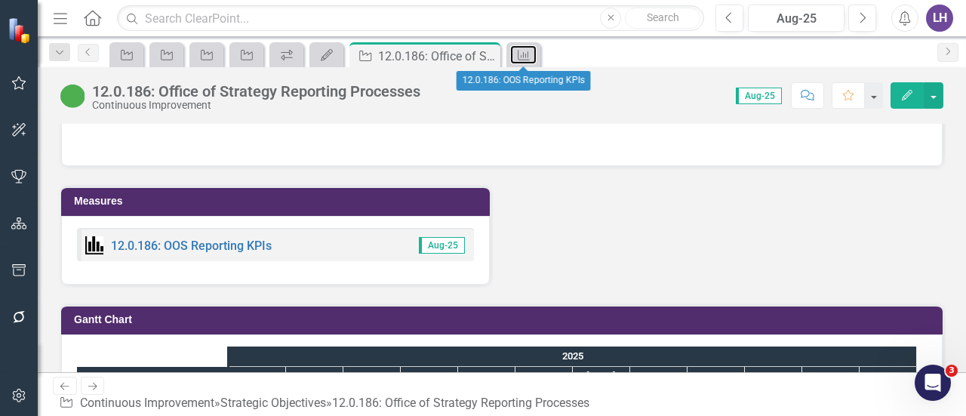
drag, startPoint x: 518, startPoint y: 51, endPoint x: 652, endPoint y: 414, distance: 387.5
click at [518, 51] on icon "Measure" at bounding box center [523, 55] width 15 height 12
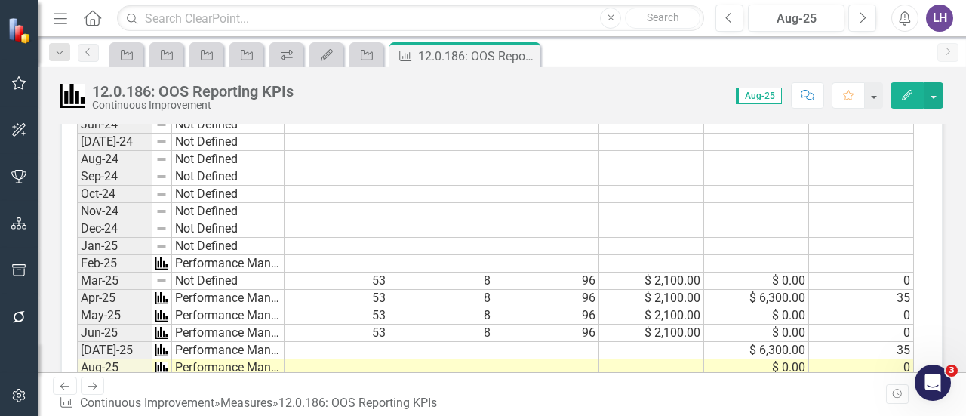
scroll to position [1283, 0]
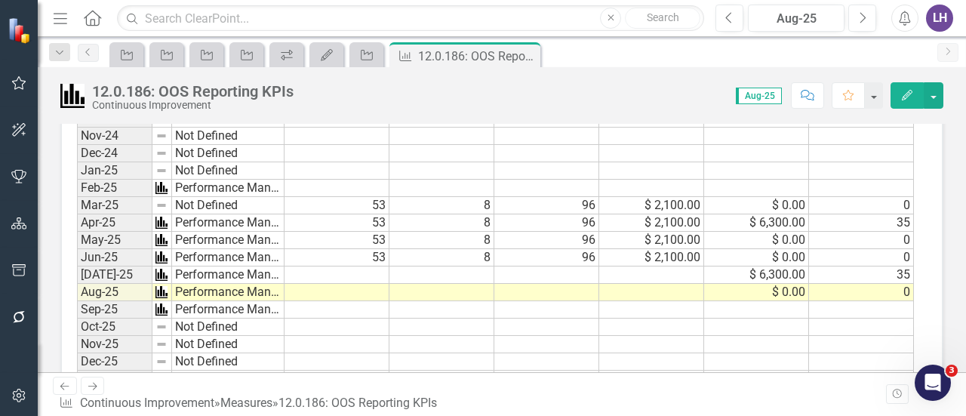
click at [362, 266] on td at bounding box center [337, 274] width 105 height 17
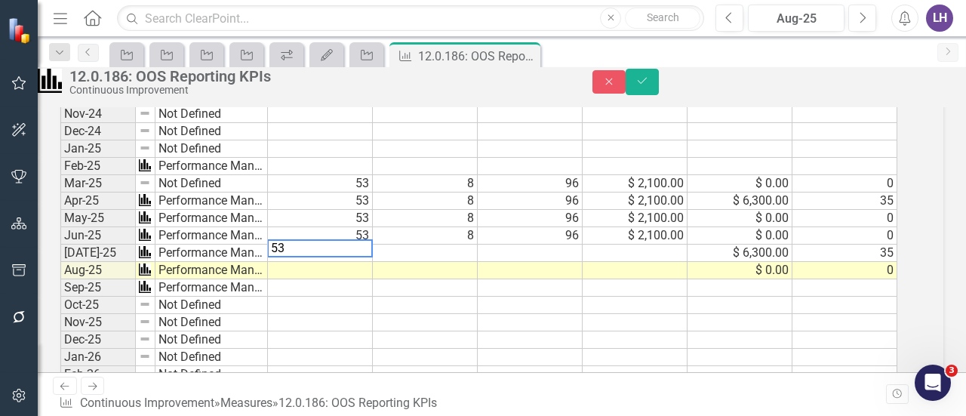
scroll to position [1289, 0]
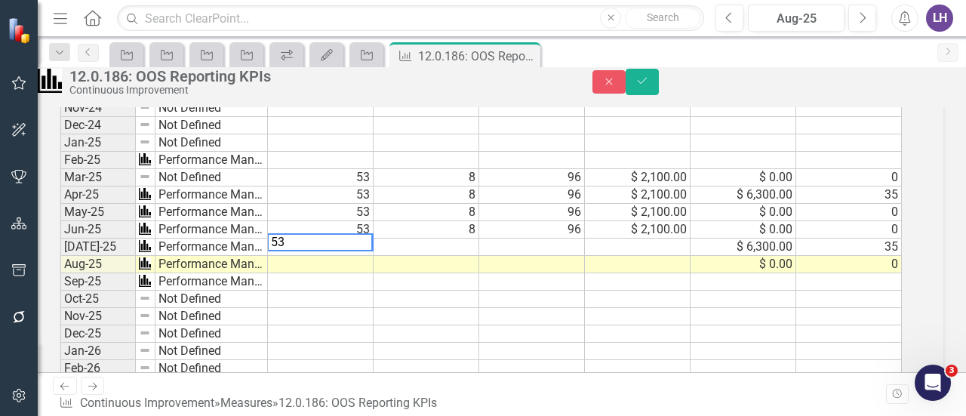
click at [362, 273] on td at bounding box center [321, 264] width 106 height 17
click at [373, 291] on td at bounding box center [321, 281] width 106 height 17
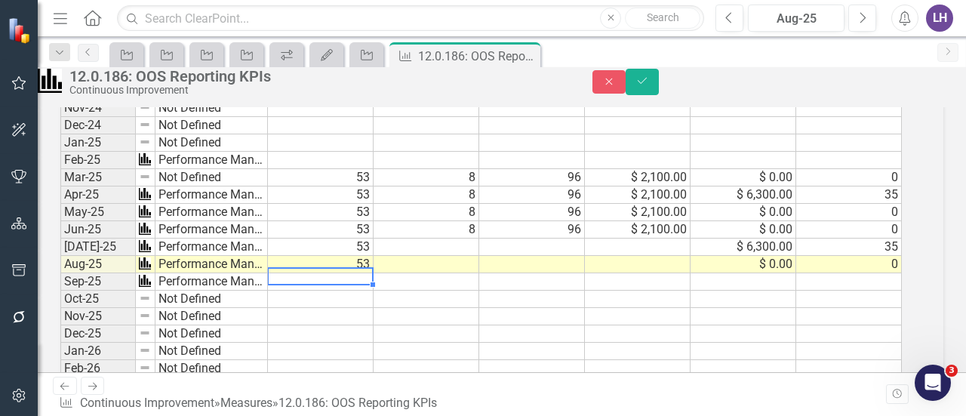
click at [477, 256] on td at bounding box center [427, 246] width 106 height 17
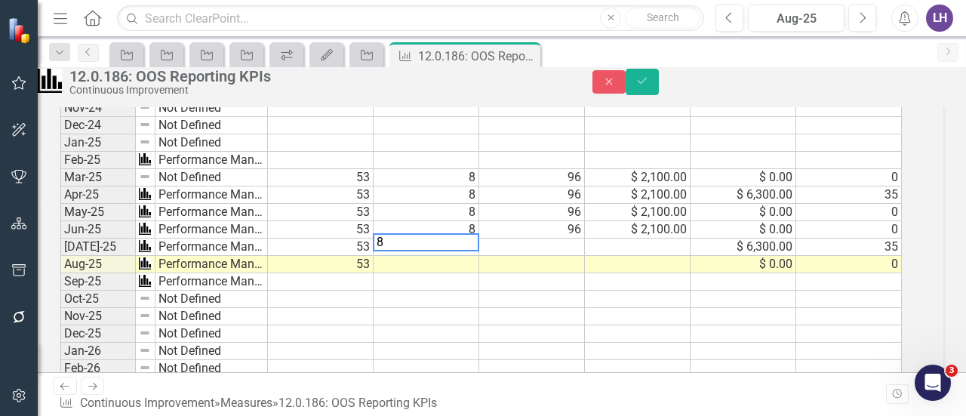
click at [479, 273] on td at bounding box center [427, 264] width 106 height 17
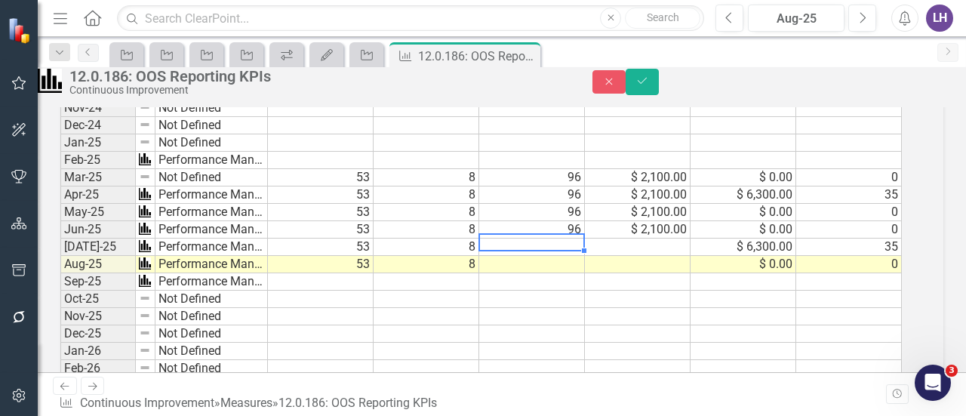
click at [579, 256] on td at bounding box center [532, 246] width 106 height 17
type textarea "96"
click at [585, 291] on td at bounding box center [532, 281] width 106 height 17
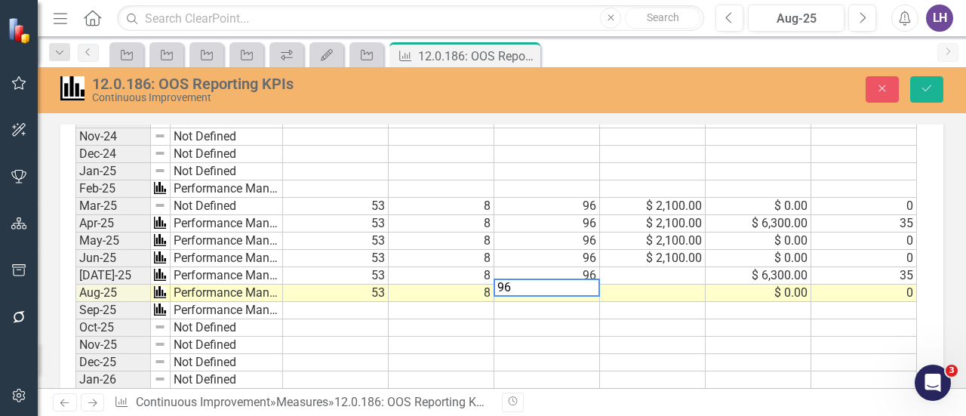
type textarea "96"
click at [685, 268] on td at bounding box center [653, 275] width 106 height 17
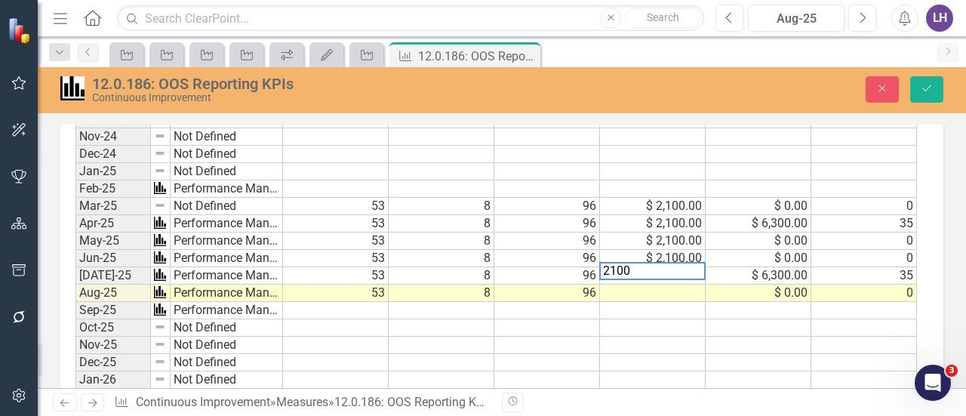
type textarea "2100"
click at [683, 285] on td at bounding box center [653, 293] width 106 height 17
type textarea "2100"
click at [768, 319] on td at bounding box center [759, 327] width 106 height 17
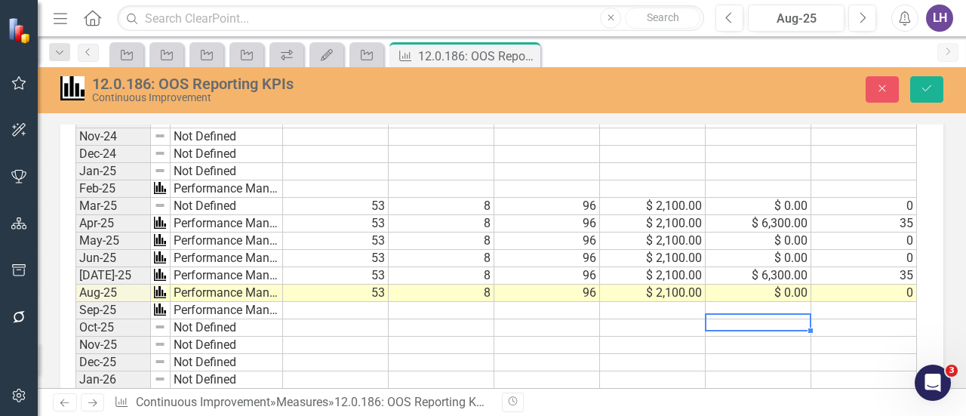
click at [586, 71] on div "12.0.186: OOS Reporting KPIs Continuous Improvement Close Save" at bounding box center [502, 90] width 928 height 46
click at [771, 215] on td "$ 6,300.00" at bounding box center [759, 223] width 106 height 17
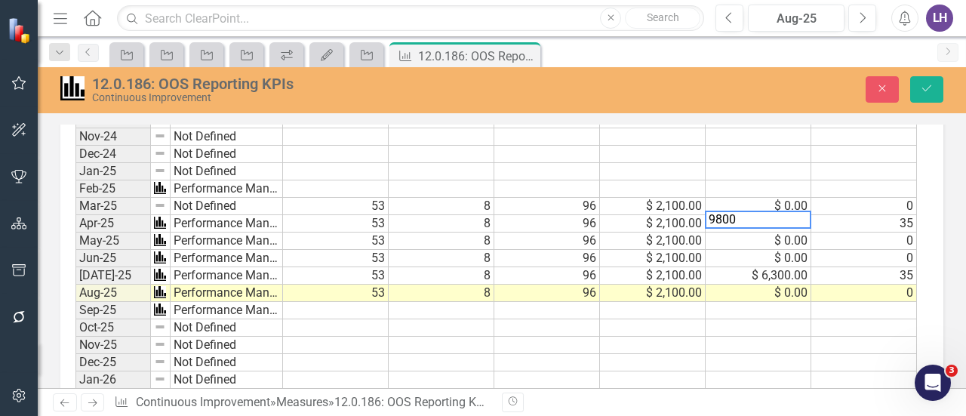
click at [786, 267] on td "$ 6,300.00" at bounding box center [759, 275] width 106 height 17
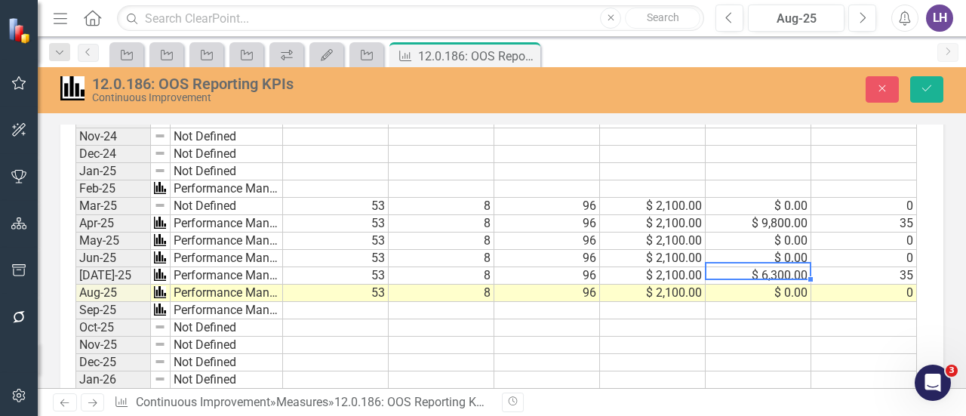
click at [794, 272] on td "$ 6,300.00" at bounding box center [759, 275] width 106 height 17
click at [797, 267] on td "$ 6,300.00" at bounding box center [759, 275] width 106 height 17
type textarea "9800"
click at [777, 337] on td at bounding box center [759, 345] width 106 height 17
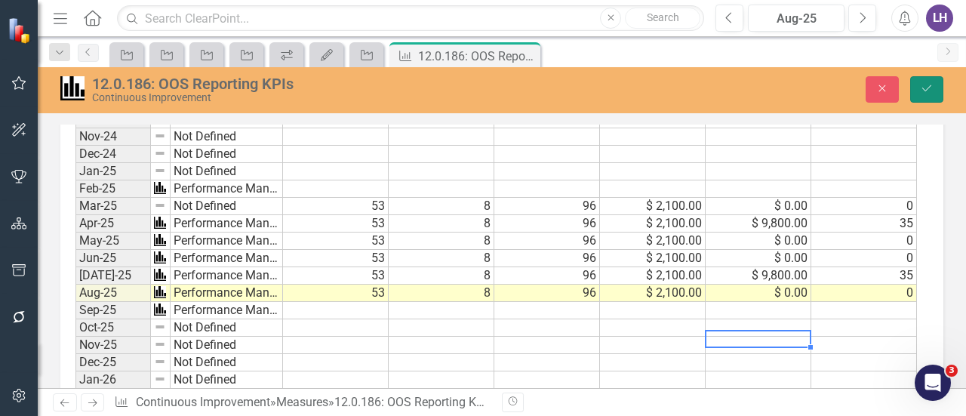
click at [930, 91] on icon "Save" at bounding box center [927, 88] width 14 height 11
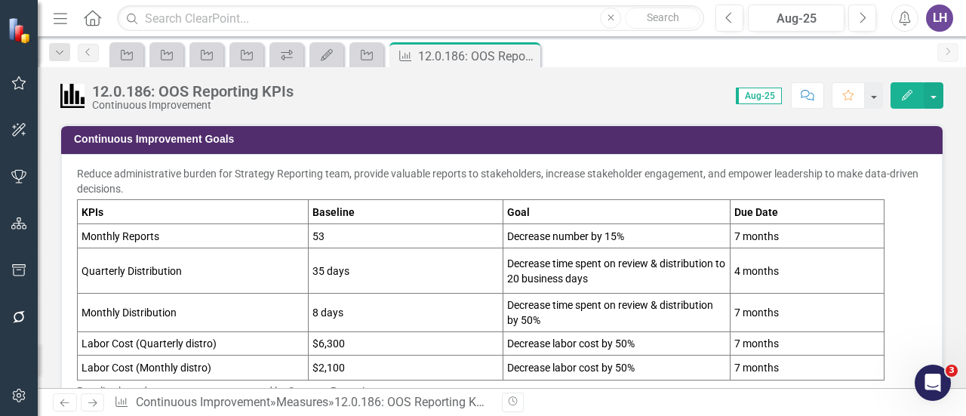
scroll to position [75, 0]
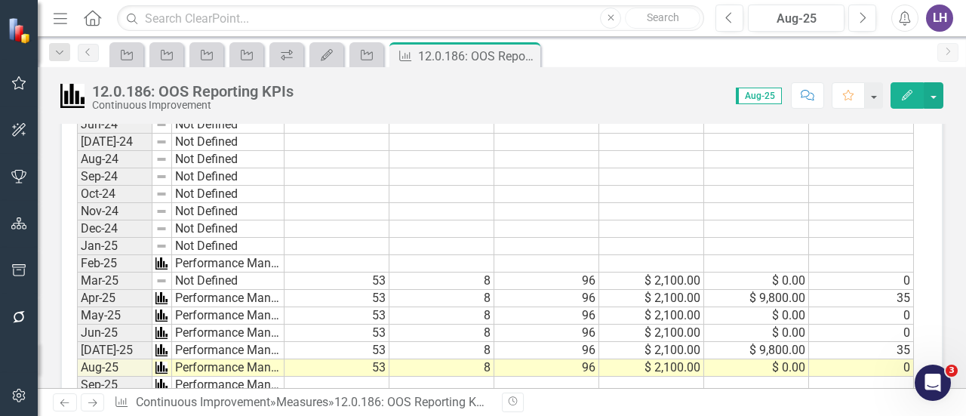
scroll to position [1283, 0]
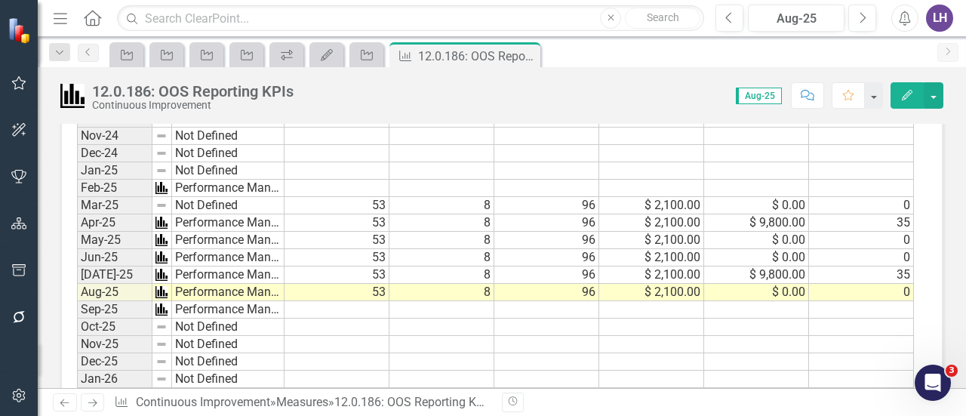
click at [376, 301] on td at bounding box center [337, 309] width 105 height 17
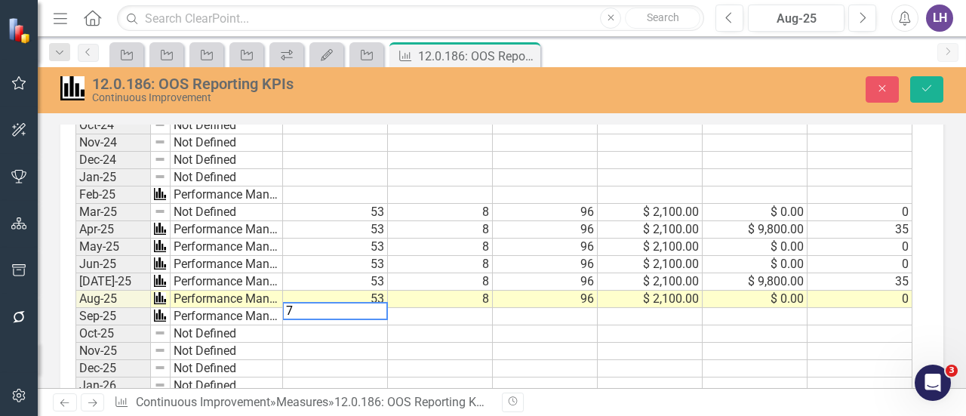
scroll to position [1289, 0]
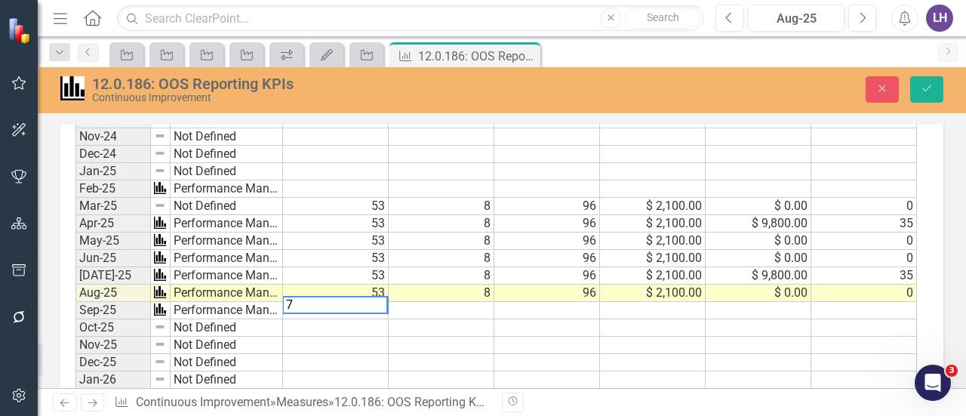
type textarea "7"
click at [75, 341] on div "Period Status Total Number of Monthly Reports MTD Total Time (days) Spent on Mo…" at bounding box center [75, 342] width 0 height 891
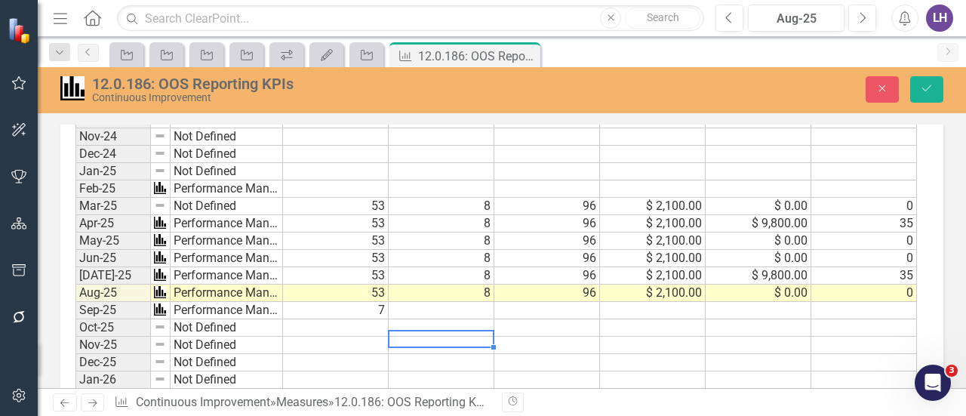
click at [478, 302] on td at bounding box center [442, 310] width 106 height 17
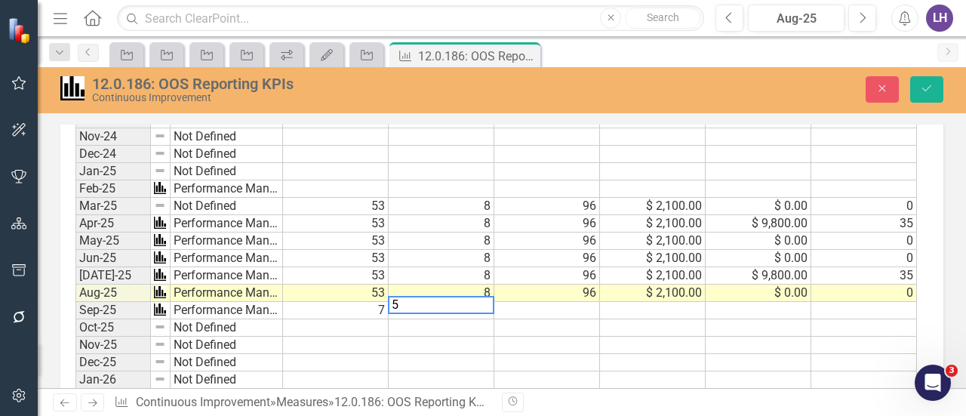
type textarea "5"
click at [580, 302] on td at bounding box center [547, 310] width 106 height 17
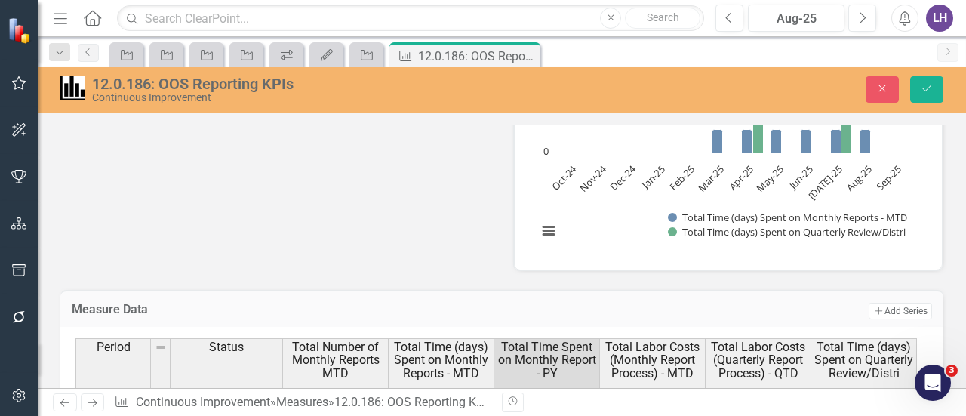
scroll to position [761, 0]
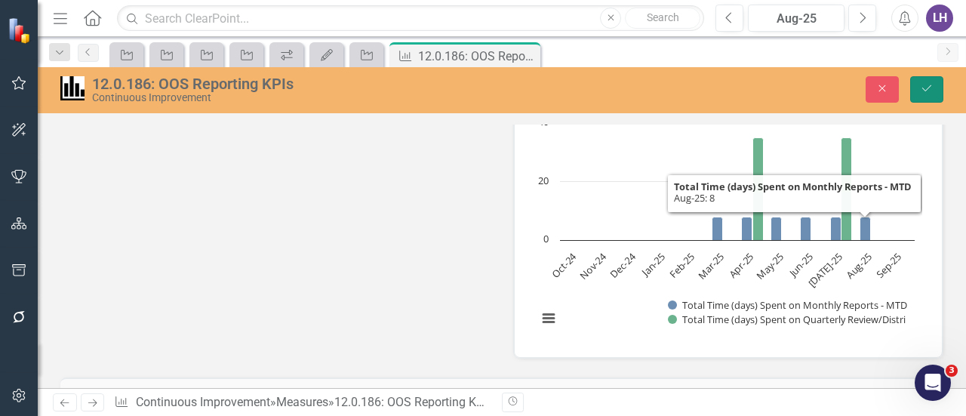
click at [929, 85] on icon "Save" at bounding box center [927, 88] width 14 height 11
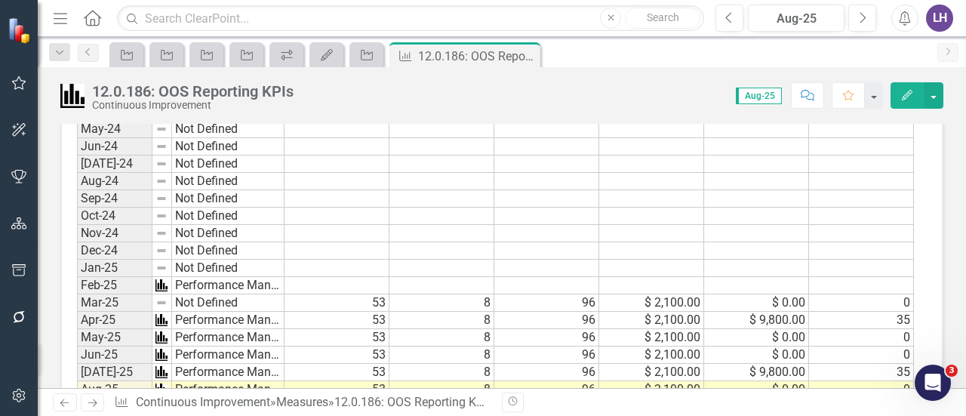
scroll to position [1035, 0]
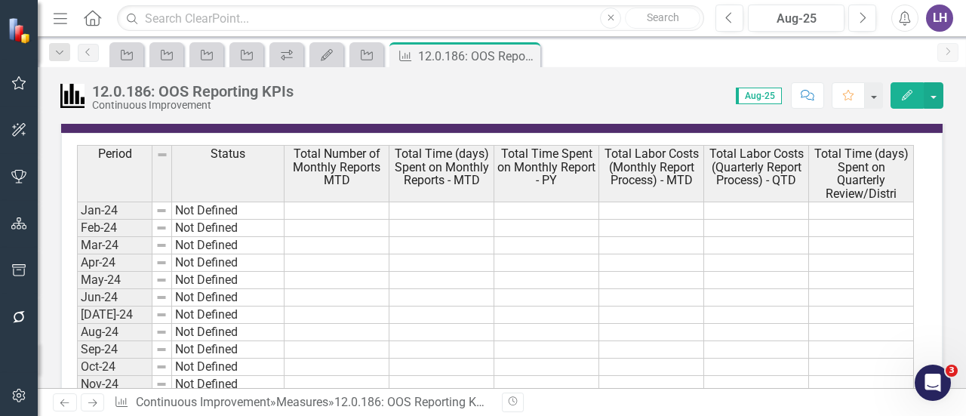
click at [915, 91] on button "Edit" at bounding box center [907, 95] width 33 height 26
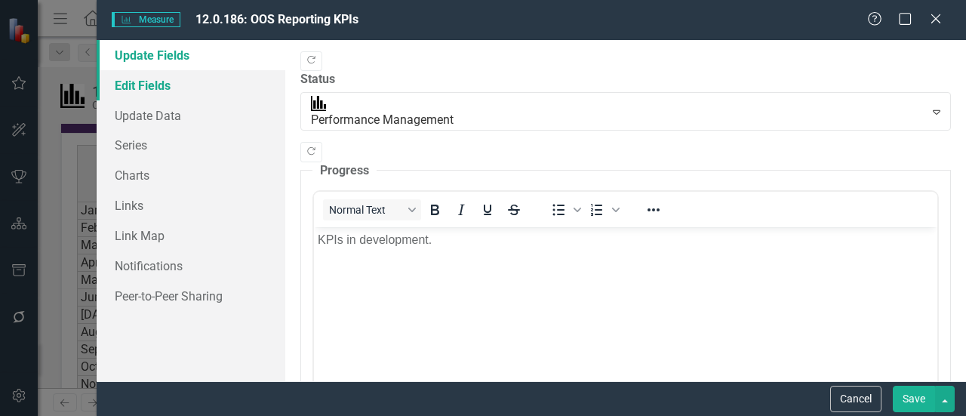
scroll to position [0, 0]
click at [171, 89] on link "Edit Fields" at bounding box center [191, 85] width 189 height 30
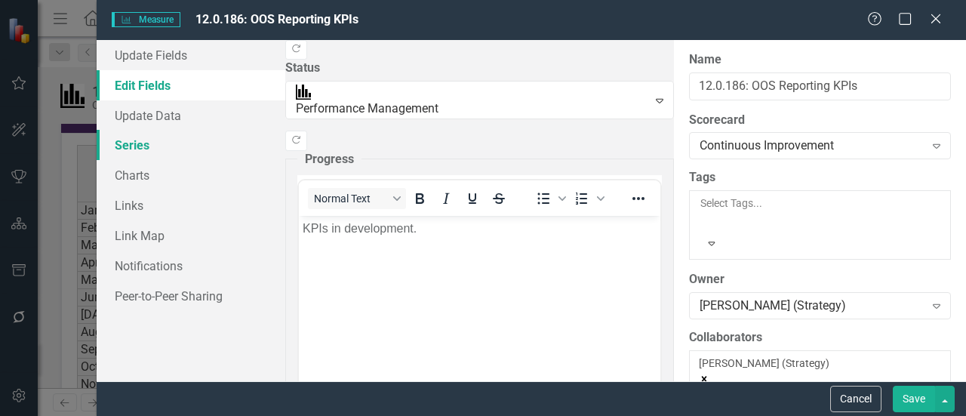
click at [169, 152] on link "Series" at bounding box center [191, 145] width 189 height 30
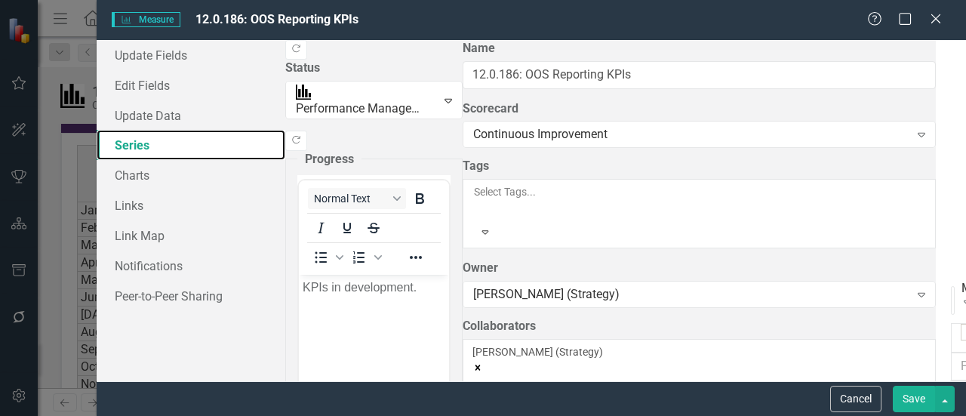
scroll to position [63, 0]
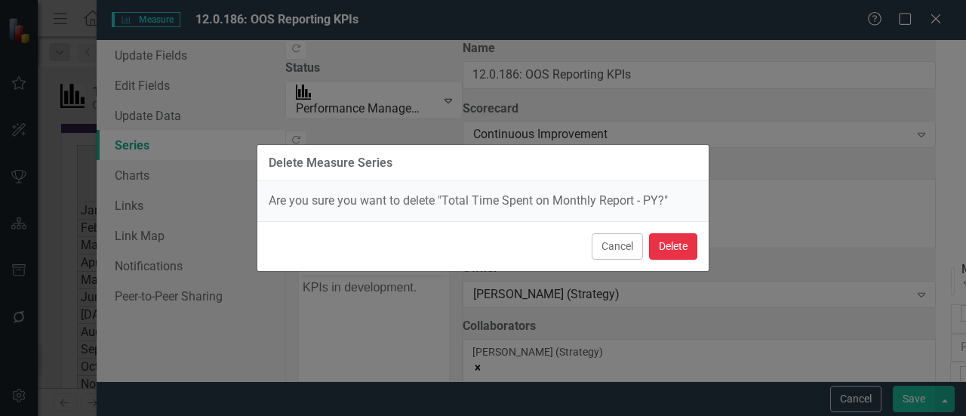
click at [662, 248] on button "Delete" at bounding box center [673, 246] width 48 height 26
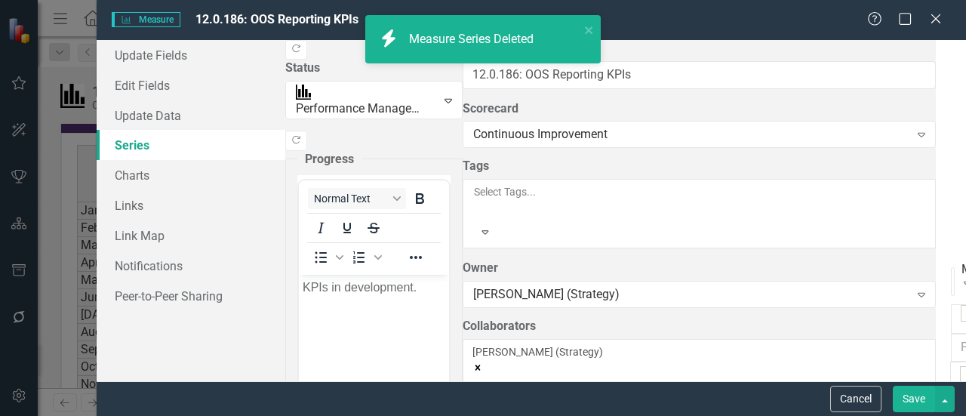
scroll to position [16, 0]
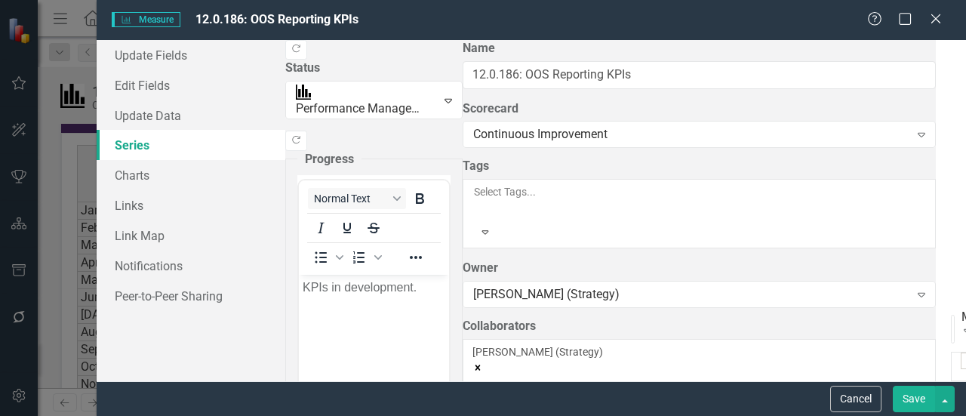
click at [927, 405] on button "Save" at bounding box center [914, 399] width 42 height 26
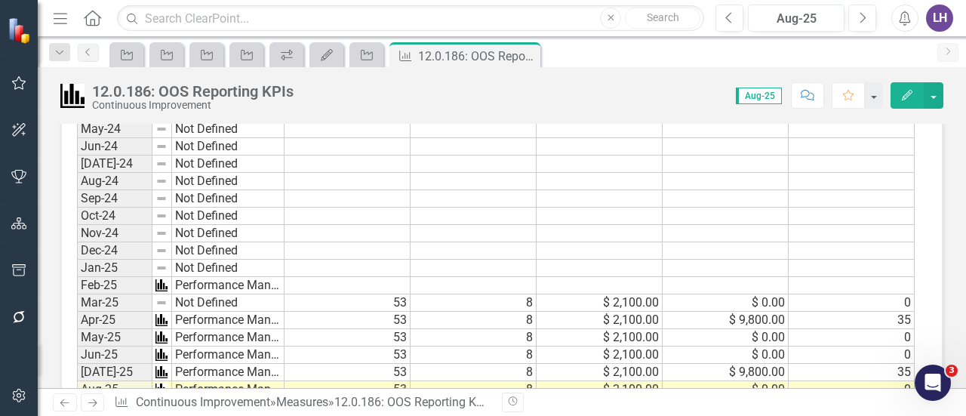
scroll to position [1261, 0]
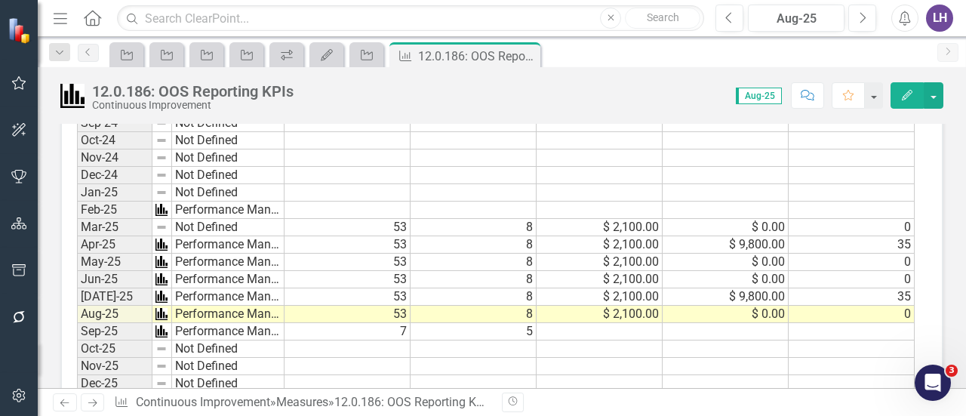
click at [77, 208] on div "Period Status Jan-24 Not Defined Feb-24 Not Defined Mar-24 Not Defined Apr-24 N…" at bounding box center [77, 363] width 0 height 891
click at [218, 214] on div at bounding box center [227, 215] width 112 height 2
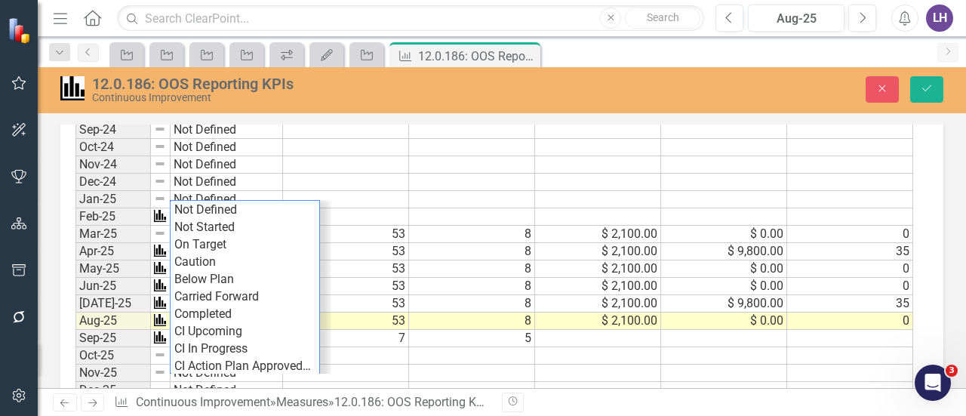
click at [222, 236] on td "On Target" at bounding box center [245, 244] width 149 height 17
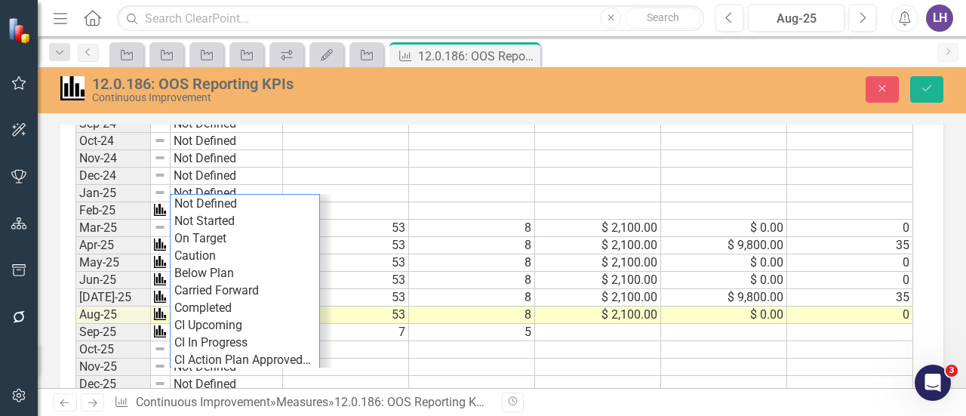
click at [222, 219] on div "Period Status Total Number of Monthly Reports MTD Total Time (days) Spent on Mo…" at bounding box center [494, 364] width 839 height 891
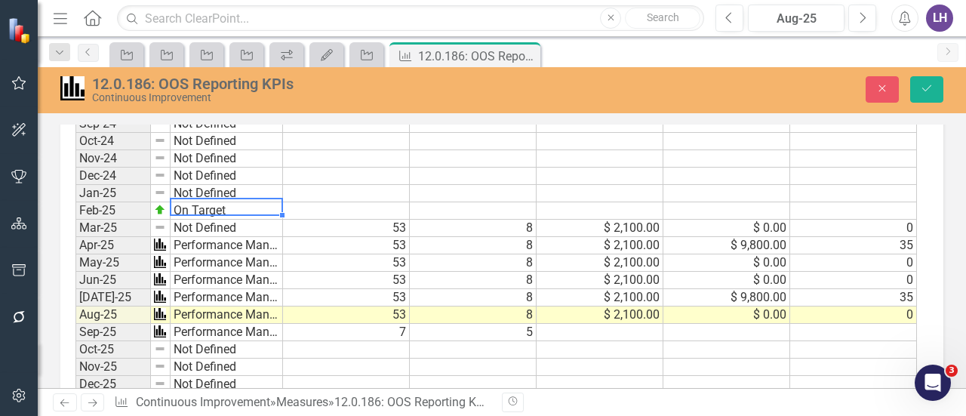
click at [235, 202] on td "On Target" at bounding box center [227, 210] width 112 height 17
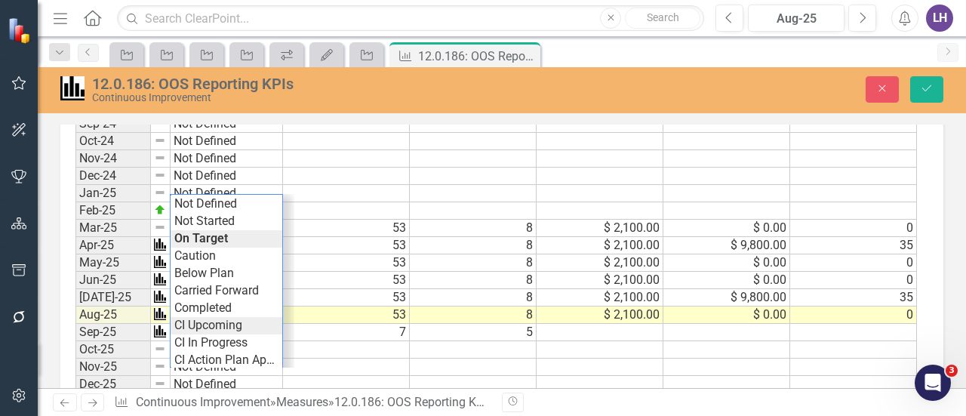
scroll to position [18, 0]
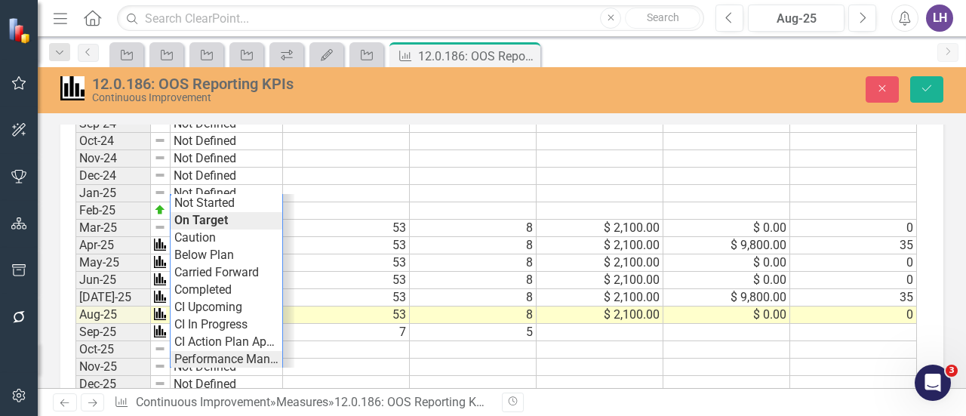
click at [243, 355] on div "Period Status Total Number of Monthly Reports MTD Total Time (days) Spent on Mo…" at bounding box center [495, 364] width 841 height 891
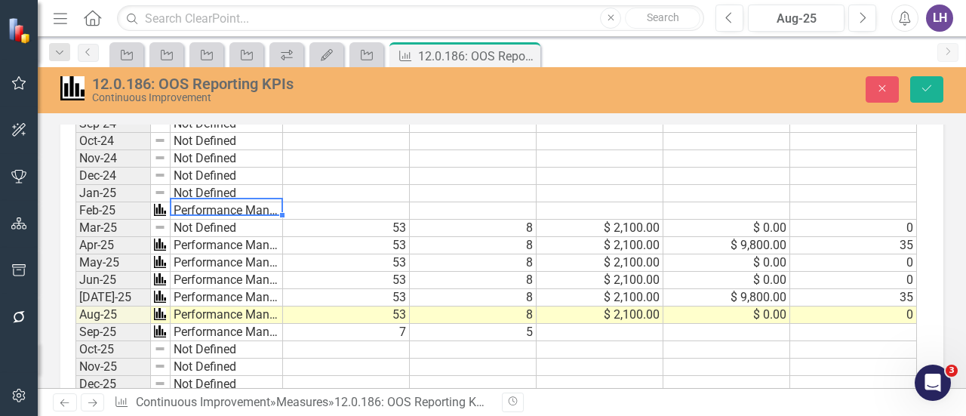
click at [222, 207] on td "Performance Management" at bounding box center [227, 210] width 112 height 17
click at [228, 221] on td "Not Defined" at bounding box center [227, 228] width 112 height 17
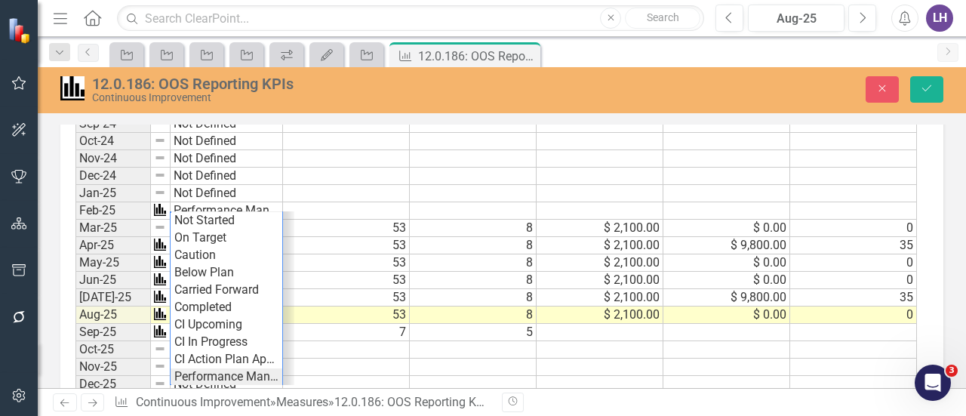
type textarea "Performance Management"
click at [248, 368] on div "Period Status Total Number of Monthly Reports MTD Total Time (days) Spent on Mo…" at bounding box center [495, 364] width 841 height 891
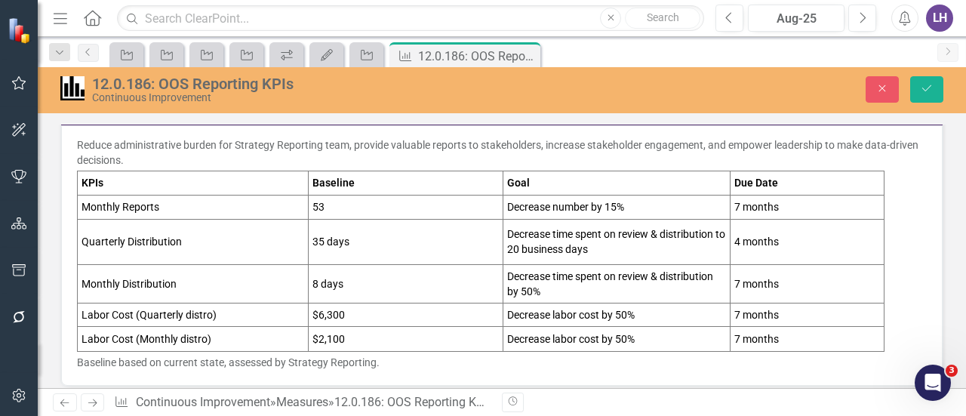
scroll to position [38, 0]
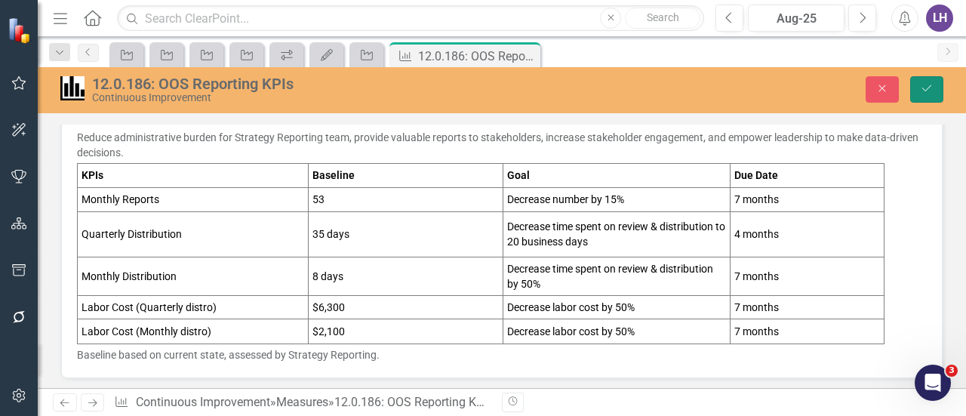
click at [934, 81] on button "Save" at bounding box center [926, 89] width 33 height 26
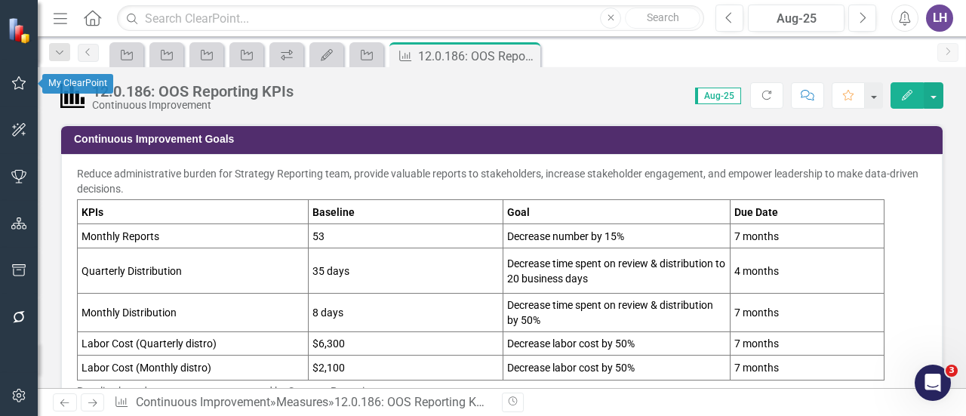
click at [18, 91] on button "button" at bounding box center [19, 84] width 34 height 32
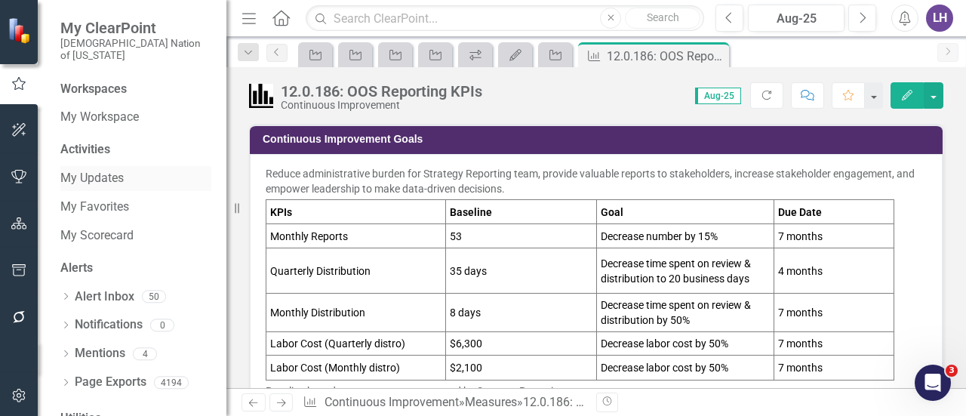
click at [102, 170] on link "My Updates" at bounding box center [135, 178] width 151 height 17
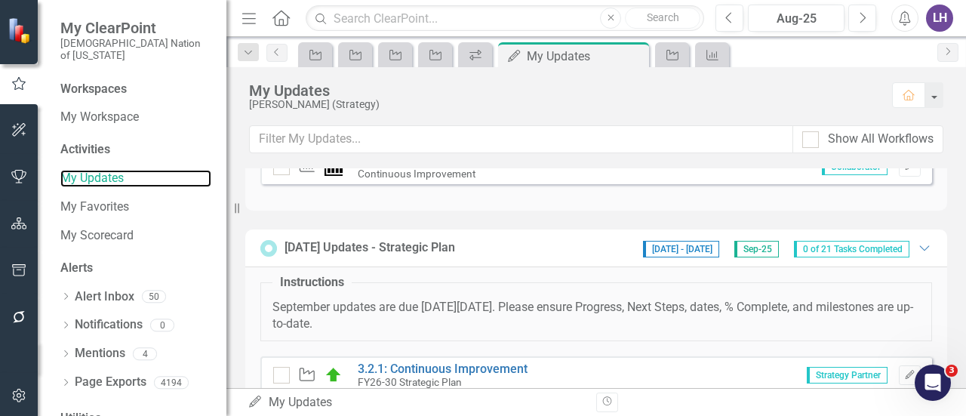
scroll to position [679, 0]
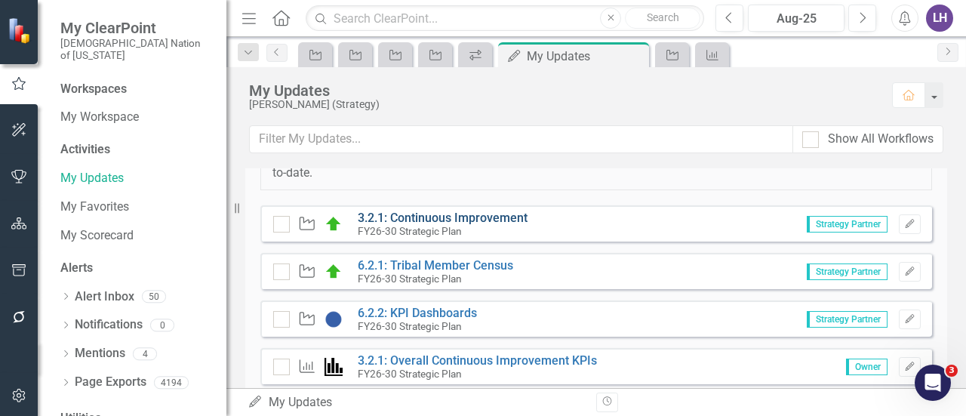
click at [472, 215] on link "3.2.1: Continuous Improvement" at bounding box center [443, 218] width 170 height 14
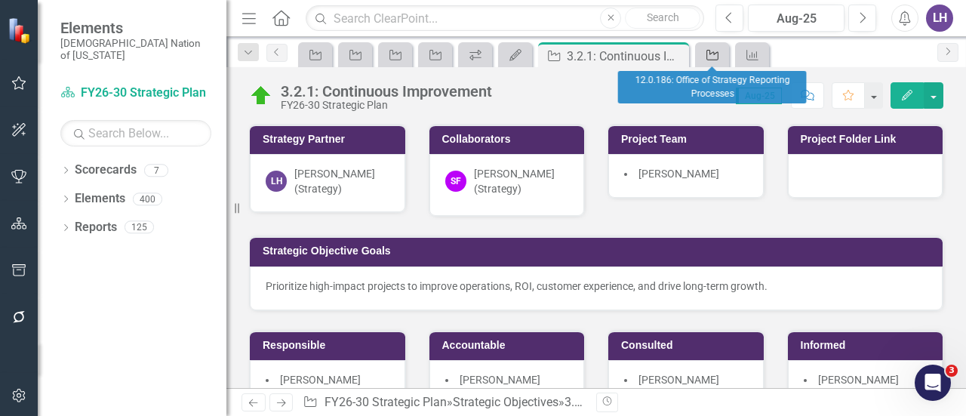
click at [717, 54] on icon "Strategic Objective" at bounding box center [712, 55] width 15 height 12
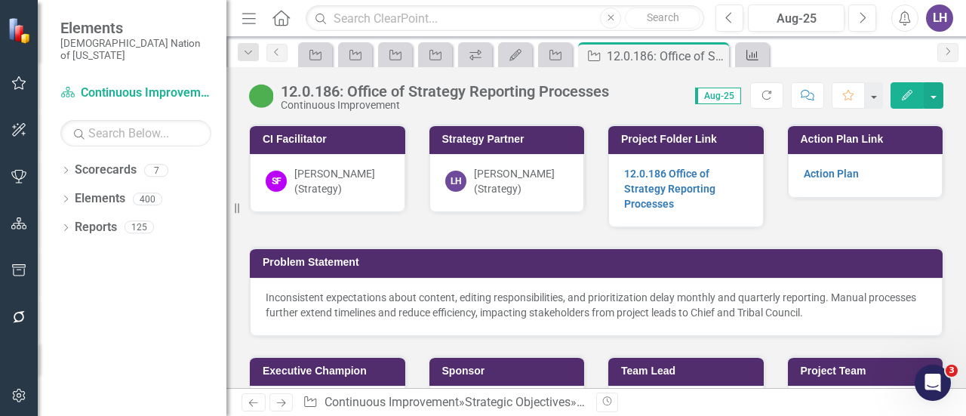
click at [751, 54] on icon "Measure" at bounding box center [752, 55] width 15 height 12
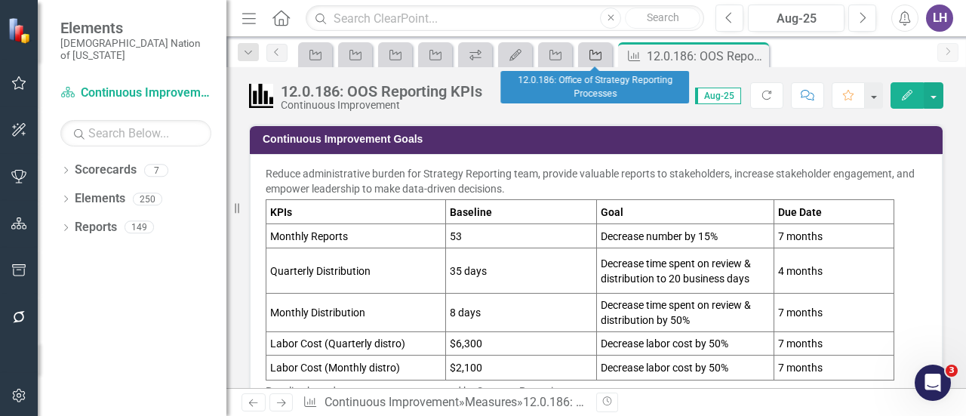
click at [598, 55] on icon "Strategic Objective" at bounding box center [595, 55] width 15 height 12
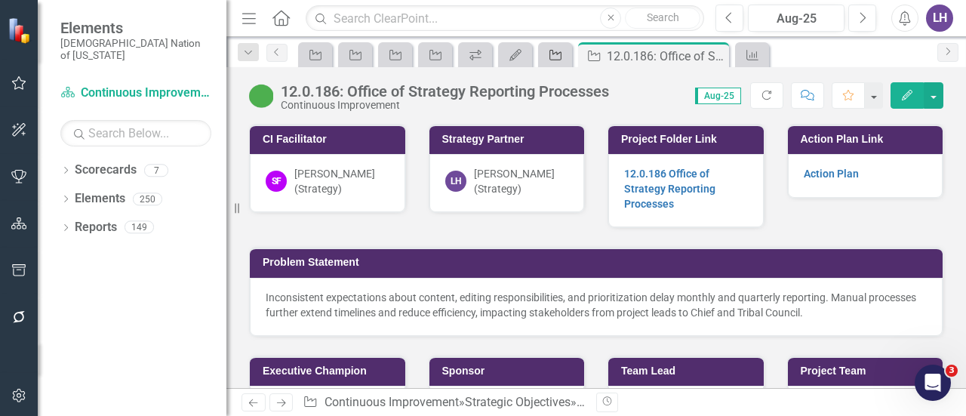
click at [551, 45] on div "Strategic Objective" at bounding box center [552, 54] width 21 height 19
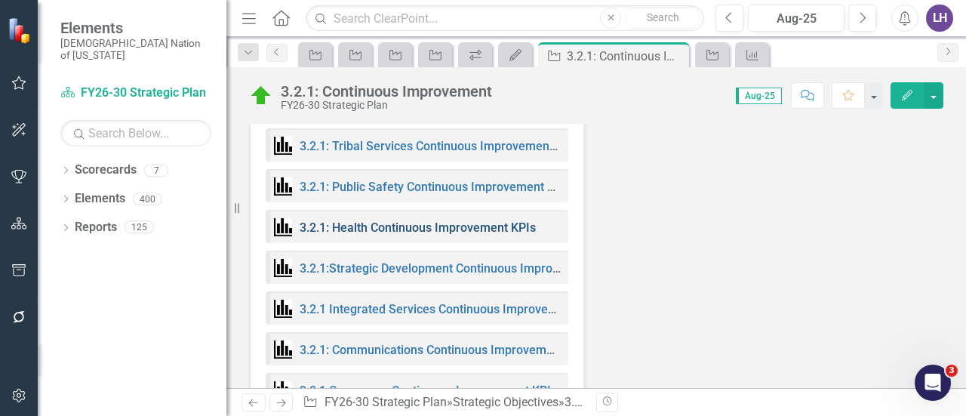
scroll to position [1585, 0]
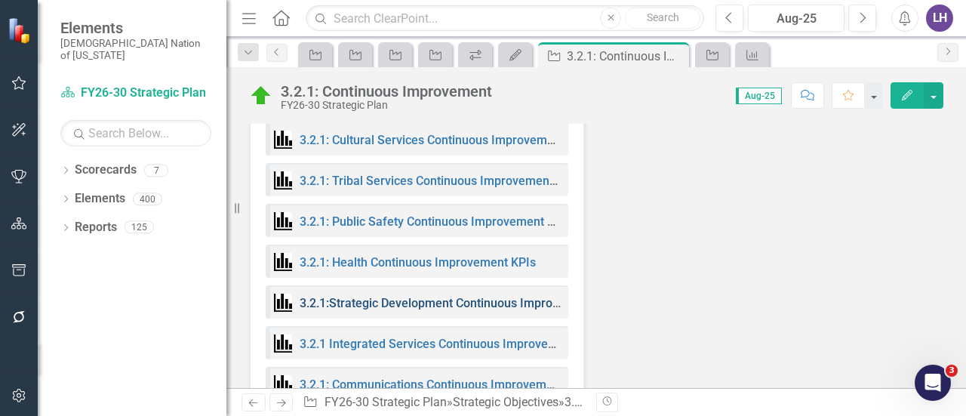
click at [447, 296] on link "3.2.1:Strategic Development Continuous Improvement KPIs" at bounding box center [460, 303] width 321 height 14
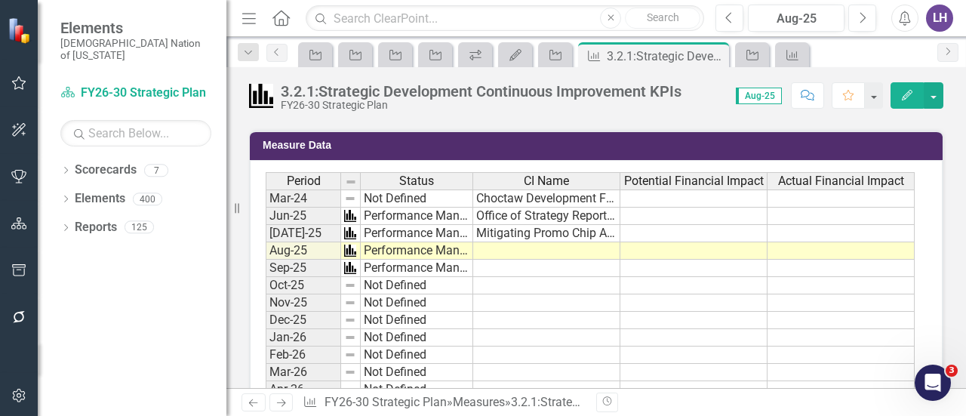
scroll to position [528, 0]
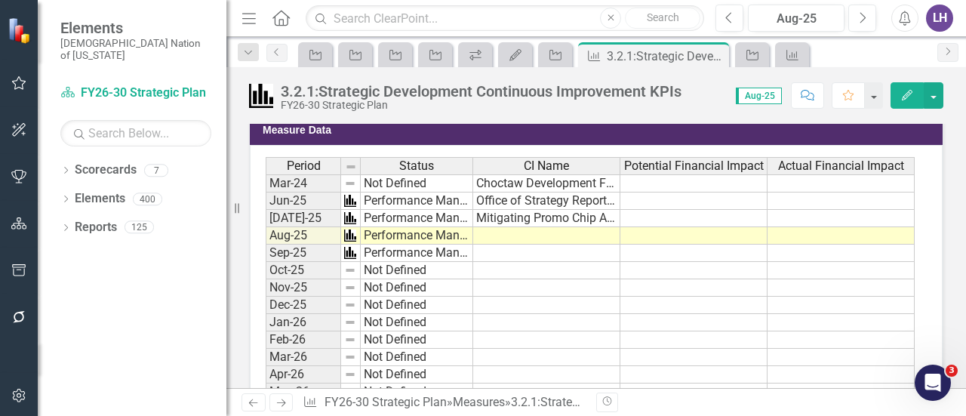
click at [660, 197] on td at bounding box center [693, 200] width 147 height 17
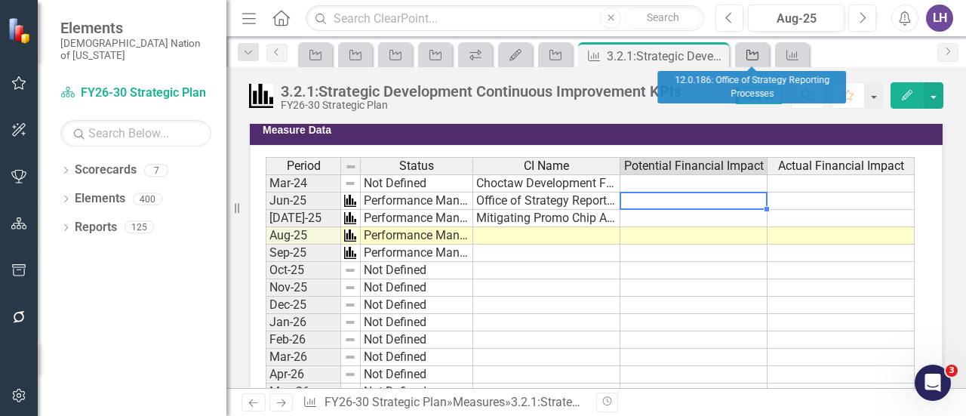
click at [755, 58] on icon "Strategic Objective" at bounding box center [752, 55] width 15 height 12
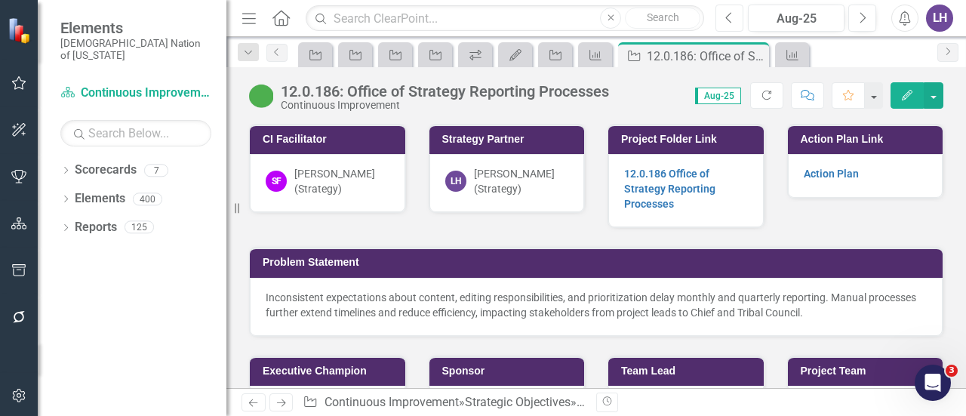
click at [730, 12] on icon "Previous" at bounding box center [729, 18] width 8 height 14
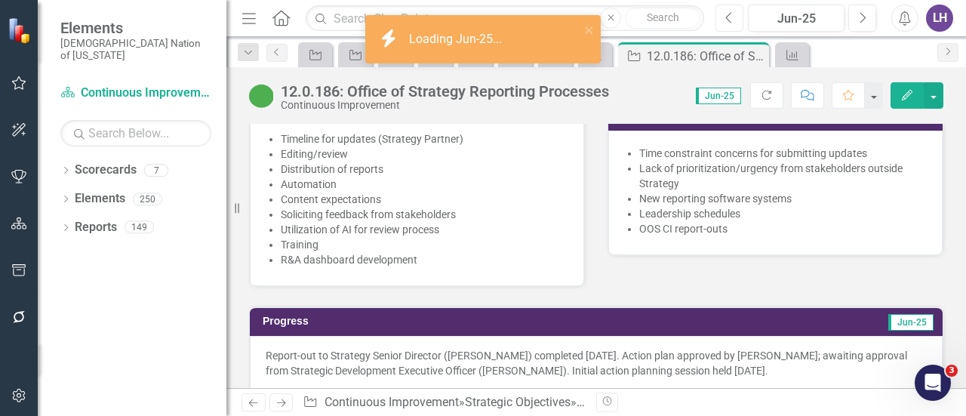
scroll to position [906, 0]
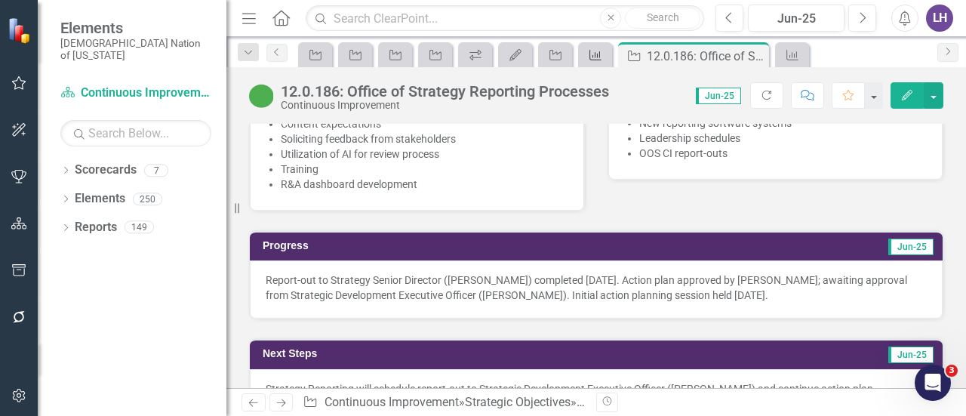
click at [599, 60] on icon at bounding box center [595, 55] width 12 height 11
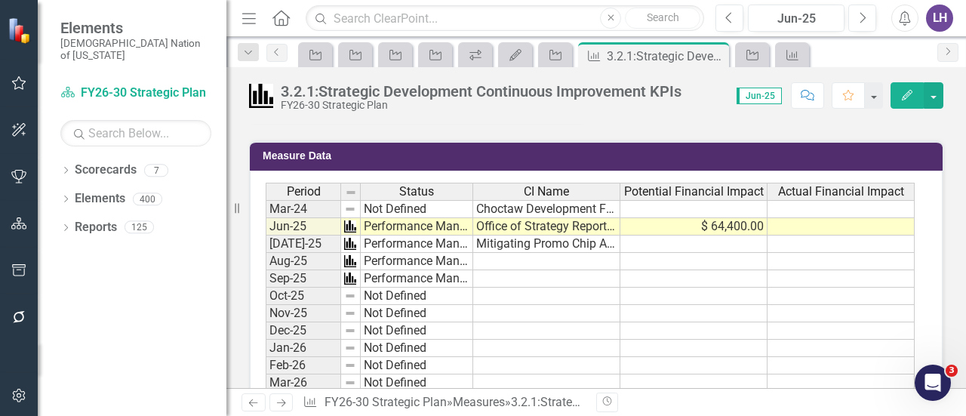
scroll to position [528, 0]
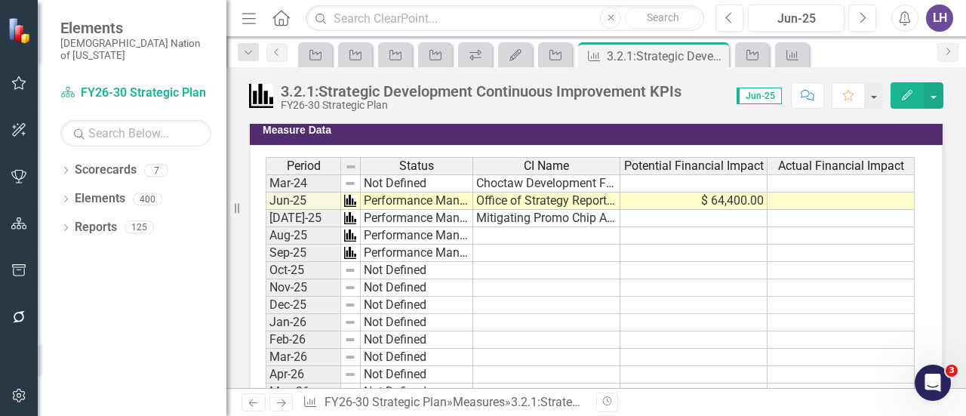
click at [746, 202] on td "$ 64,400.00" at bounding box center [693, 200] width 147 height 17
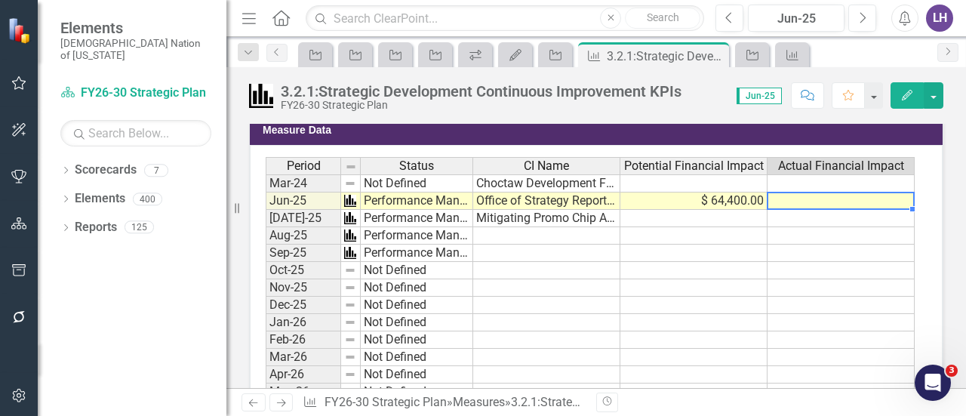
click at [795, 197] on td at bounding box center [841, 200] width 147 height 17
click at [709, 196] on td "$ 64,400.00" at bounding box center [693, 200] width 147 height 17
click at [801, 198] on td at bounding box center [841, 200] width 147 height 17
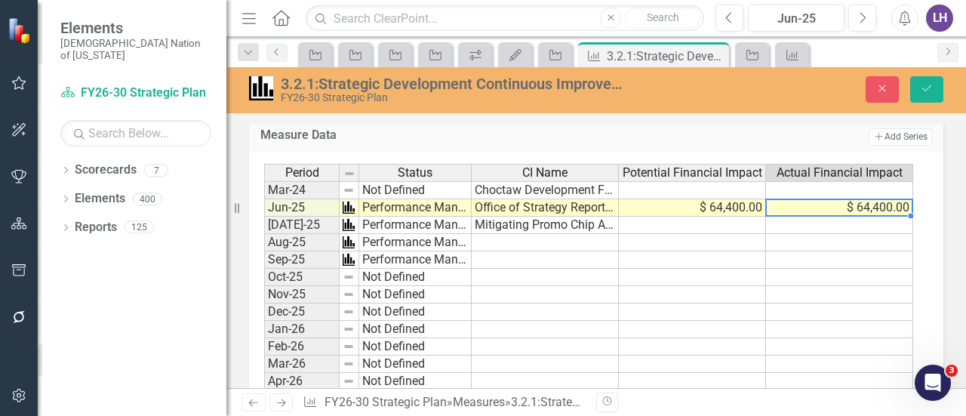
type textarea "64400"
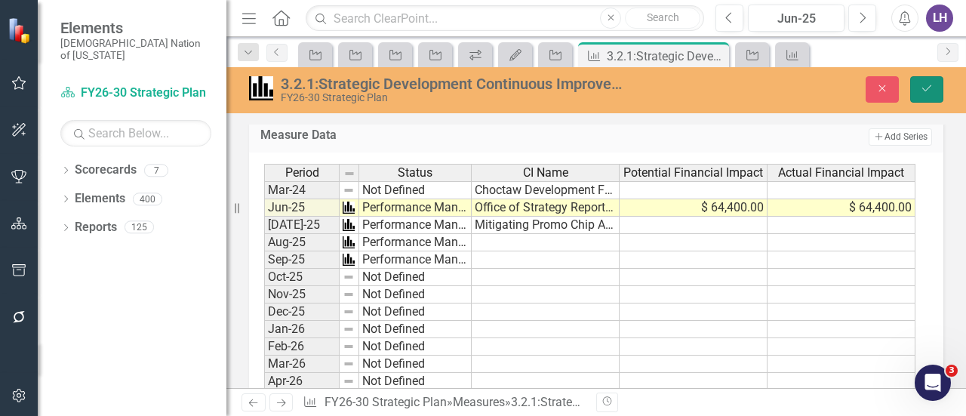
click at [929, 96] on button "Save" at bounding box center [926, 89] width 33 height 26
